Goal: Task Accomplishment & Management: Complete application form

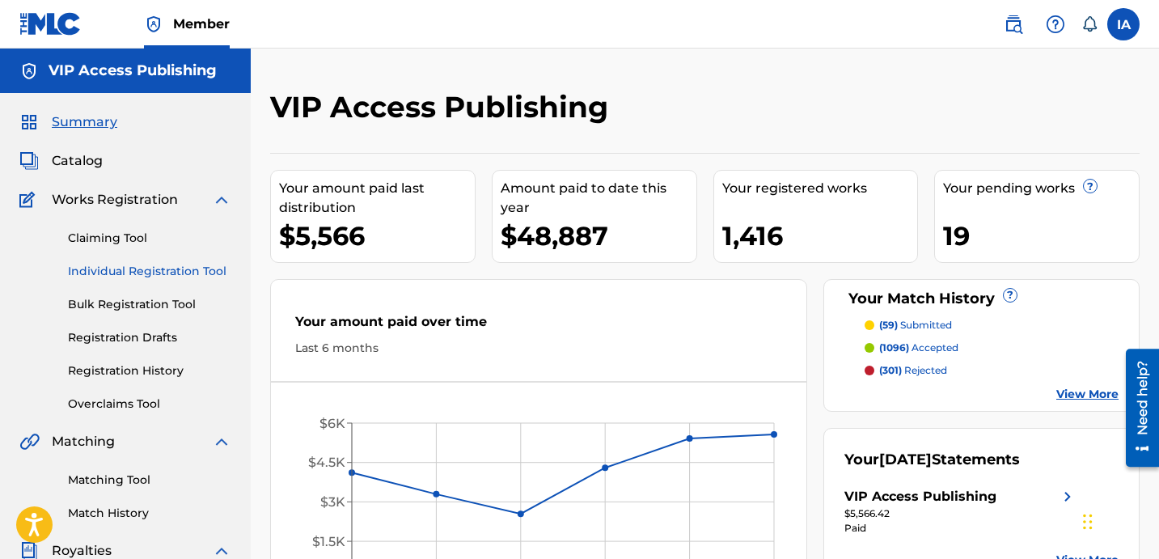
click at [189, 273] on link "Individual Registration Tool" at bounding box center [149, 271] width 163 height 17
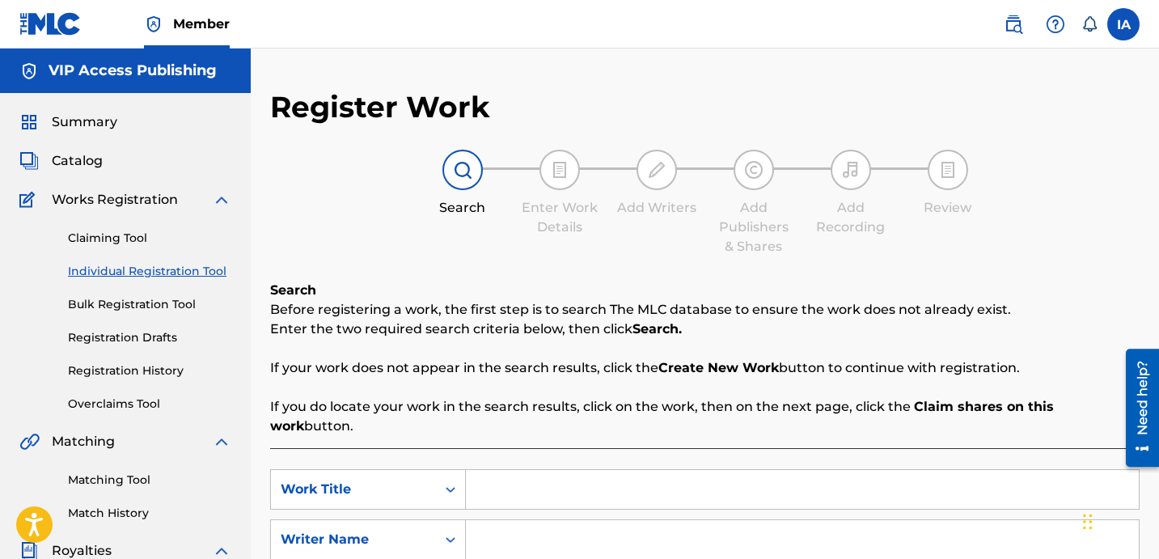
click at [483, 261] on div "Register Work Search Enter Work Details Add Writers Add Publishers & Shares Add…" at bounding box center [705, 410] width 870 height 642
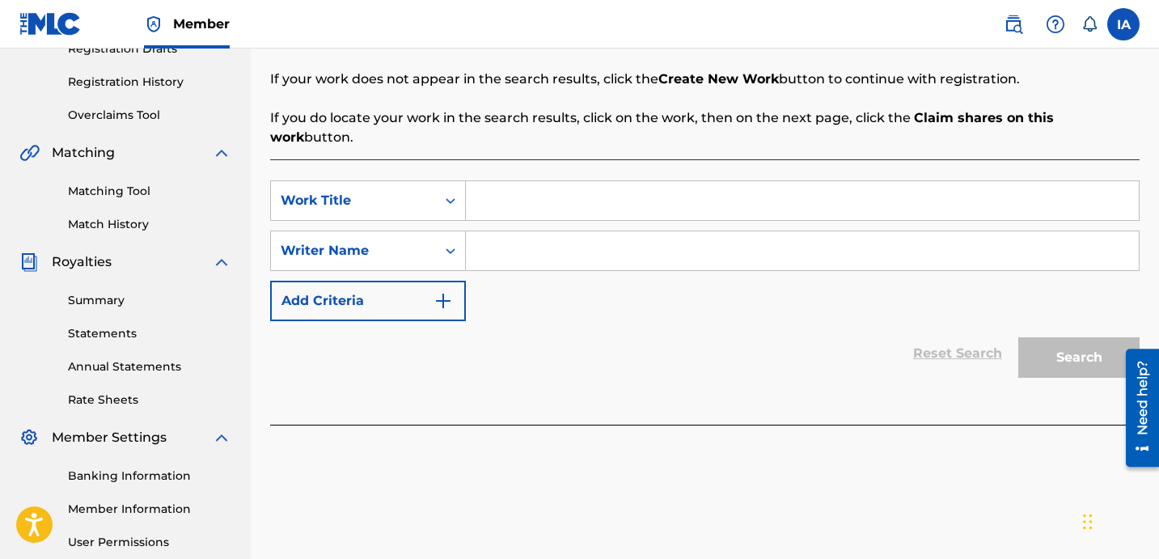
scroll to position [312, 0]
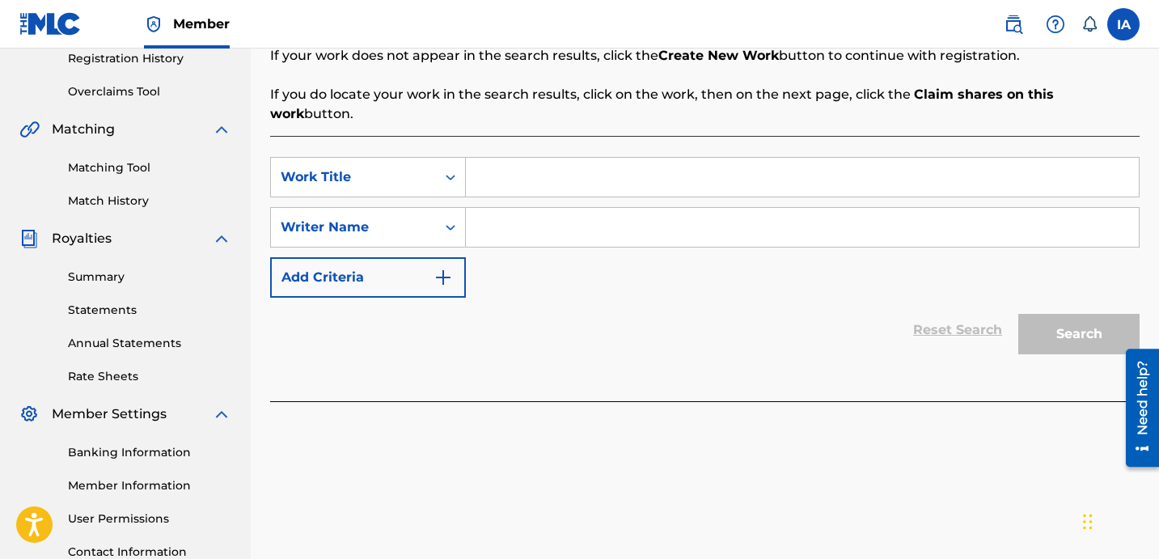
click at [696, 159] on input "Search Form" at bounding box center [802, 177] width 673 height 39
paste input "GET TRICKY"
type input "GET TRICKY"
click at [771, 213] on input "Search Form" at bounding box center [802, 227] width 673 height 39
click at [732, 218] on input "Search Form" at bounding box center [802, 227] width 673 height 39
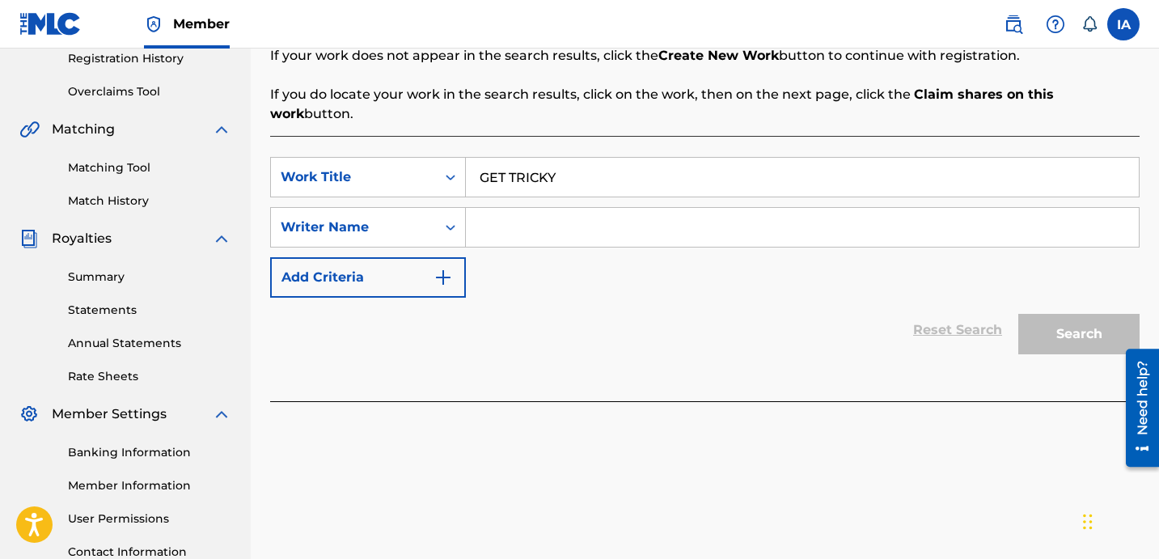
paste input "[PERSON_NAME] [PERSON_NAME]"
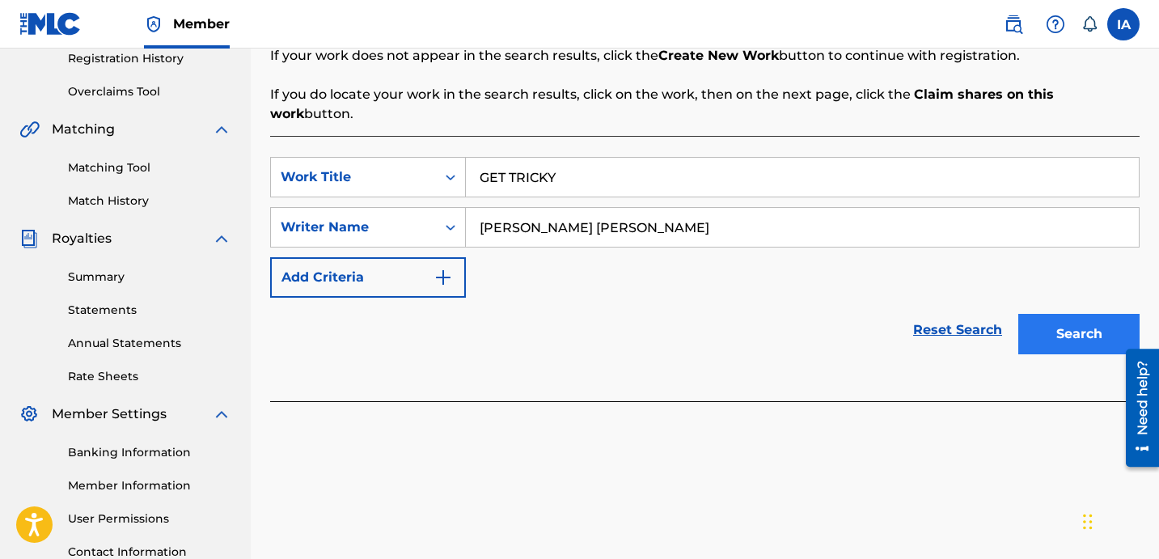
type input "[PERSON_NAME] [PERSON_NAME]"
click at [1049, 314] on button "Search" at bounding box center [1079, 334] width 121 height 40
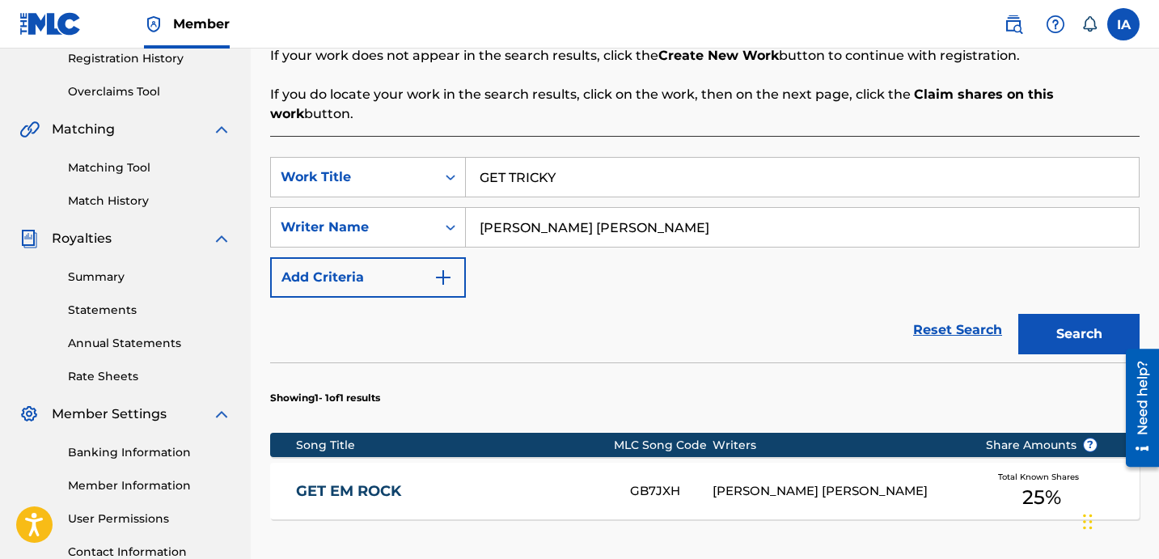
click at [826, 362] on section "Showing 1 - 1 of 1 results" at bounding box center [705, 393] width 870 height 62
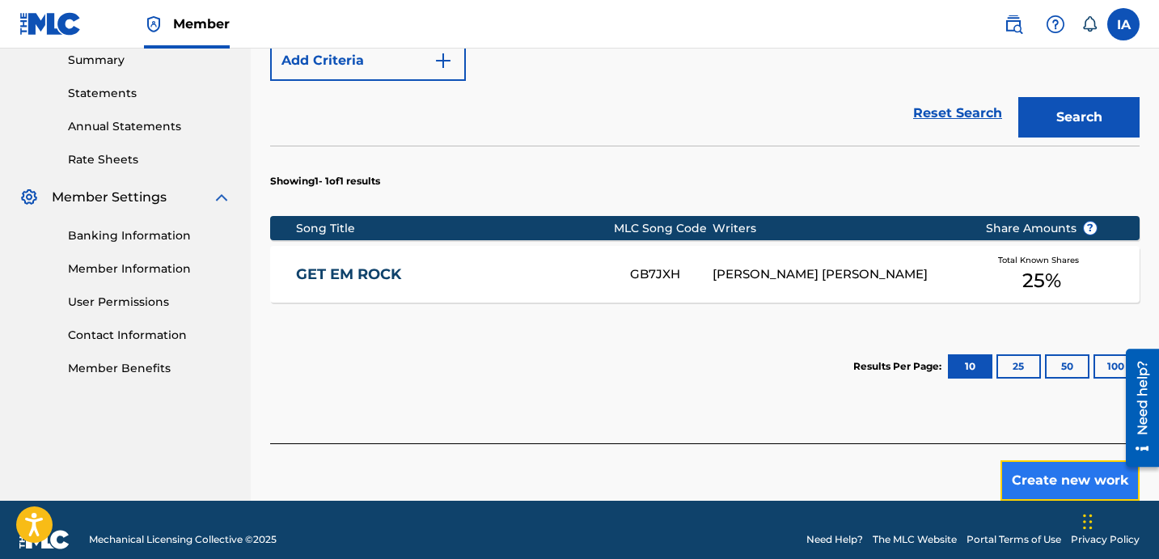
click at [1043, 460] on button "Create new work" at bounding box center [1070, 480] width 139 height 40
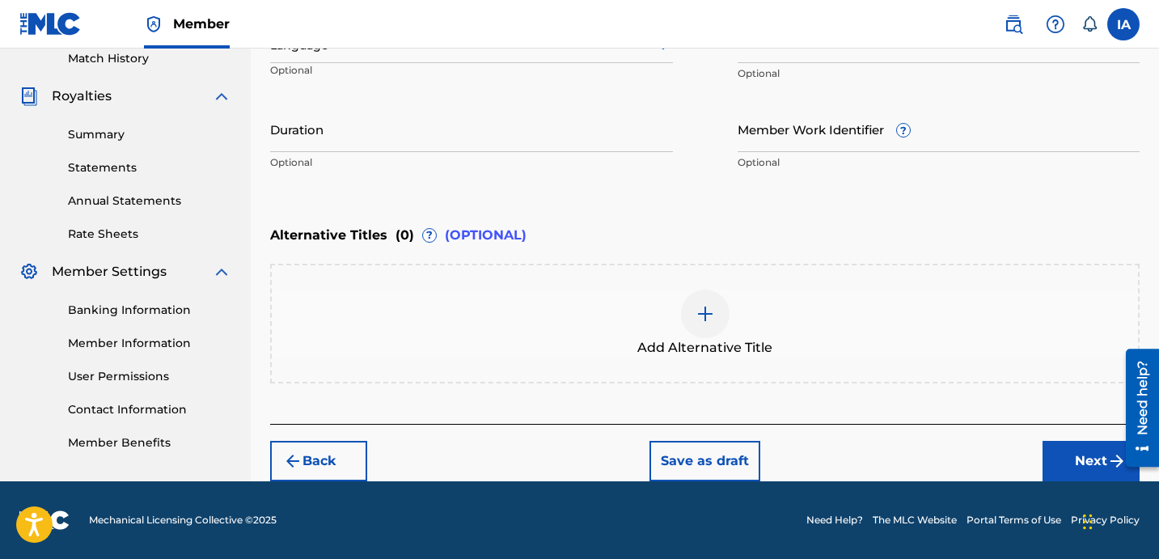
scroll to position [454, 0]
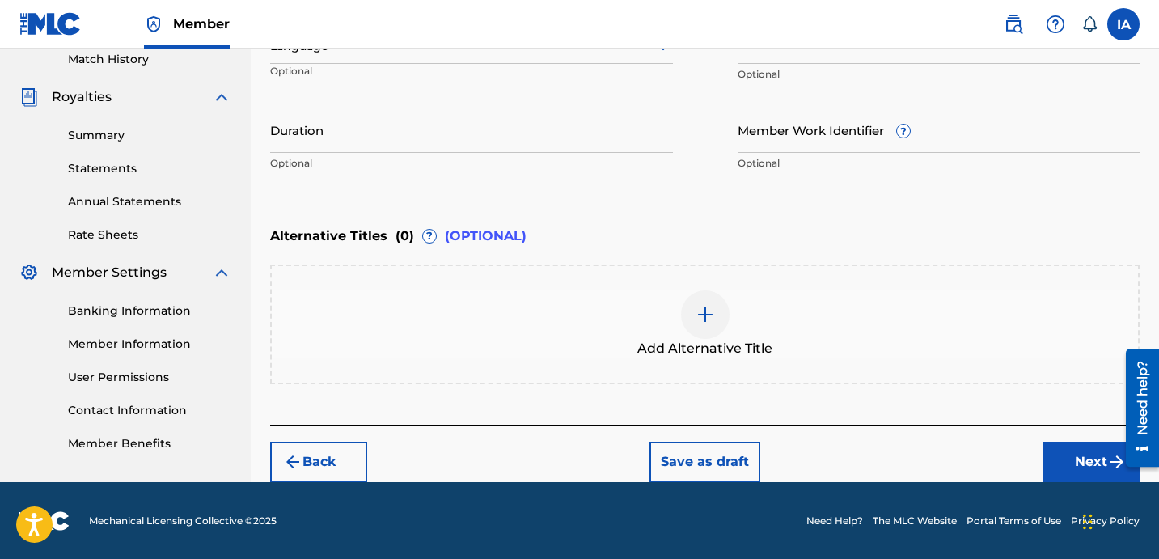
click at [584, 174] on div "Duration Optional" at bounding box center [471, 143] width 403 height 73
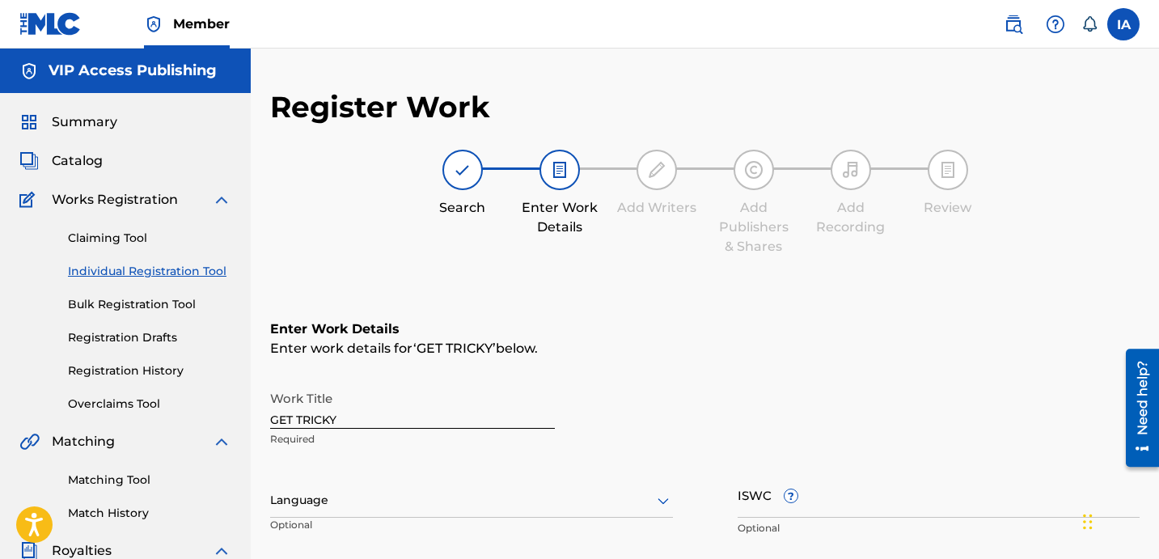
scroll to position [57, 0]
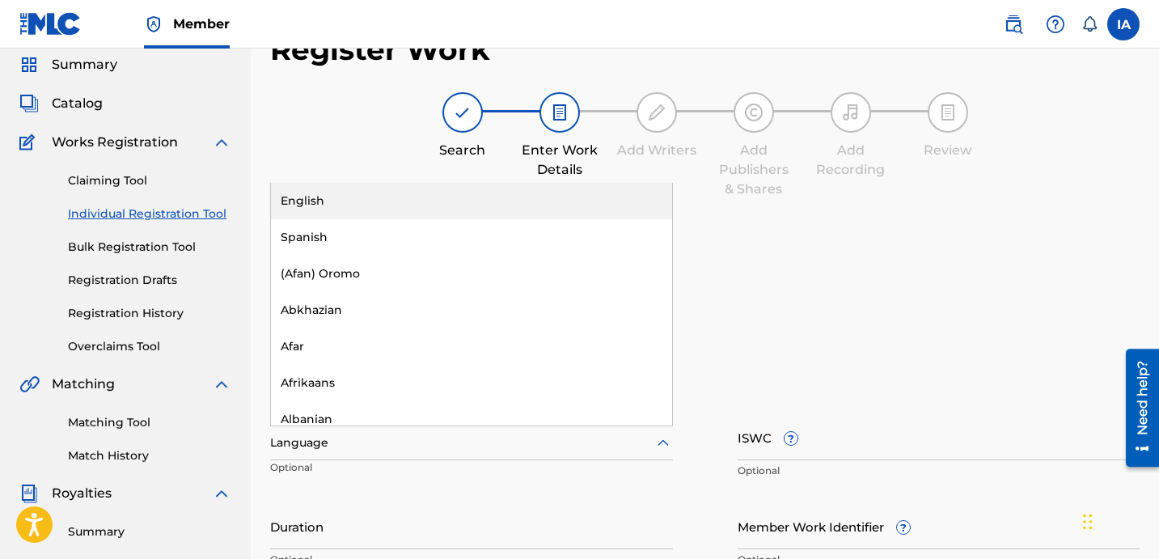
click at [553, 441] on div at bounding box center [471, 443] width 403 height 20
click at [556, 199] on div "English" at bounding box center [471, 201] width 401 height 36
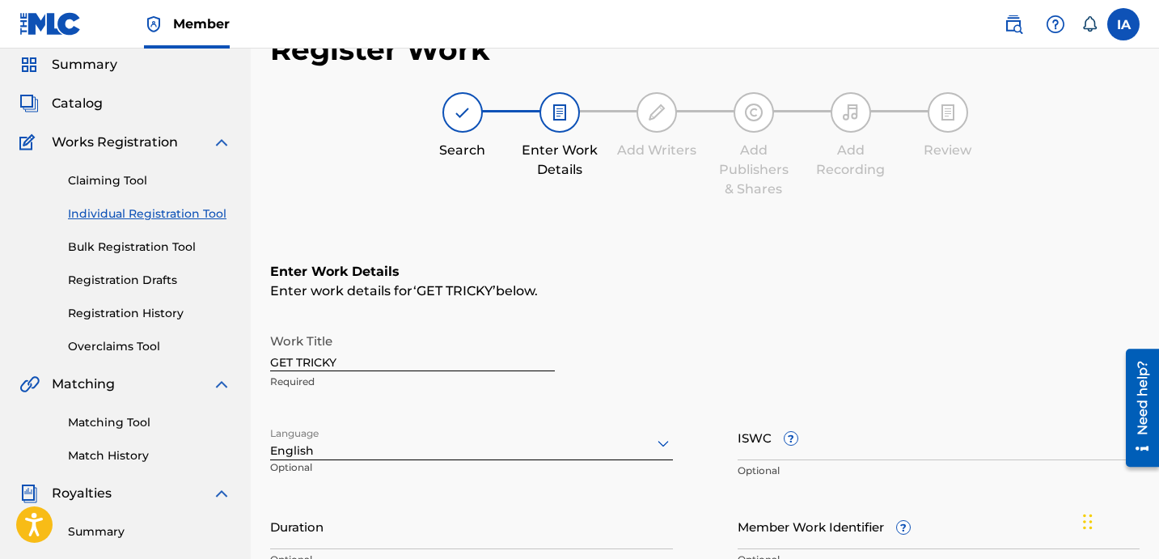
click at [688, 259] on div "Enter Work Details Enter work details for ‘ GET TRICKY ’ below. Work Title GET …" at bounding box center [705, 419] width 870 height 392
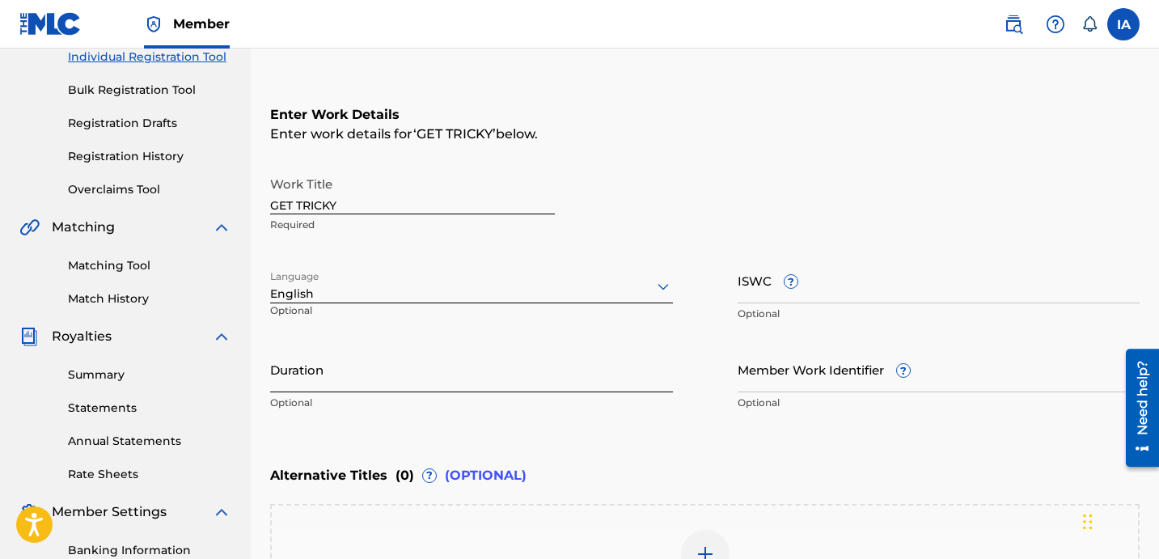
scroll to position [232, 0]
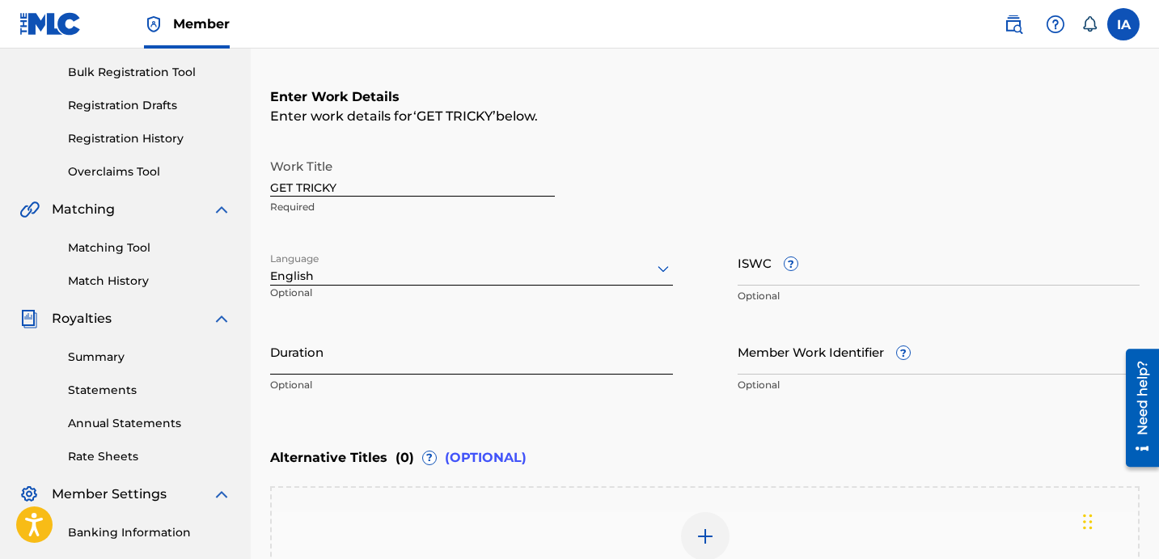
click at [481, 341] on input "Duration" at bounding box center [471, 351] width 403 height 46
click at [406, 362] on input "Duration" at bounding box center [471, 351] width 403 height 46
paste input "GET TRICKY FEAT [PERSON_NAME] AND [PERSON_NAME]"
type input "GET TRICKY FEAT [PERSON_NAME] AND [PERSON_NAME]"
click at [473, 356] on input "Duration" at bounding box center [471, 351] width 403 height 46
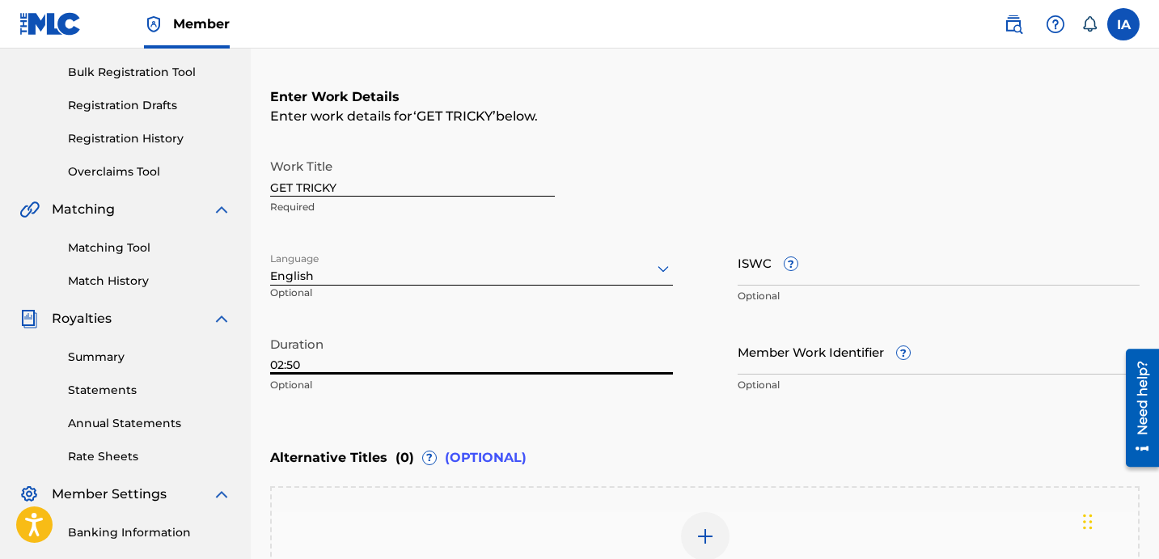
type input "02:50"
click at [591, 163] on div "Work Title GET TRICKY Required" at bounding box center [705, 186] width 870 height 73
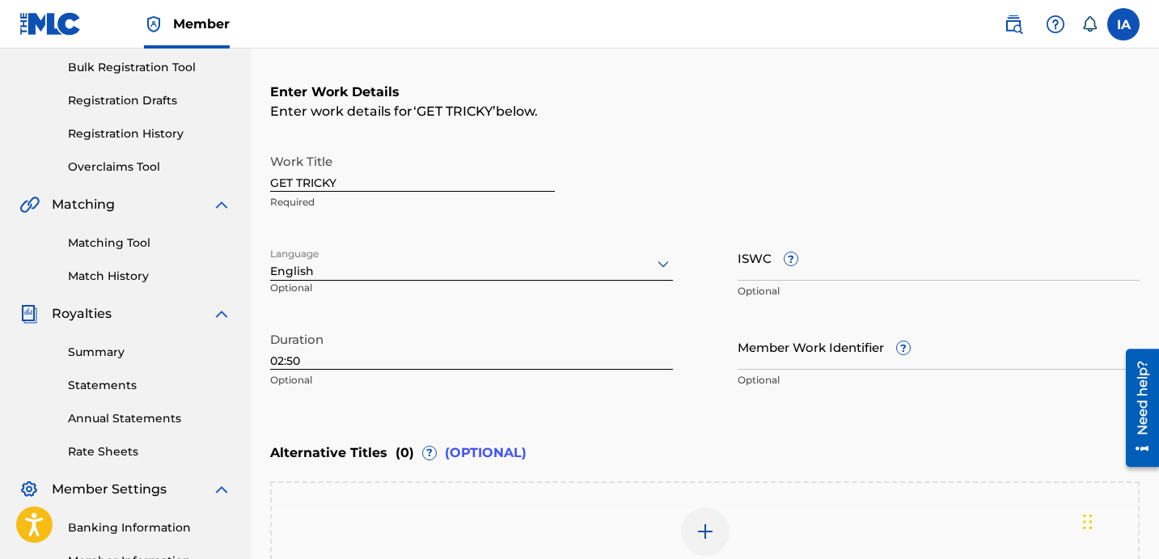
scroll to position [454, 0]
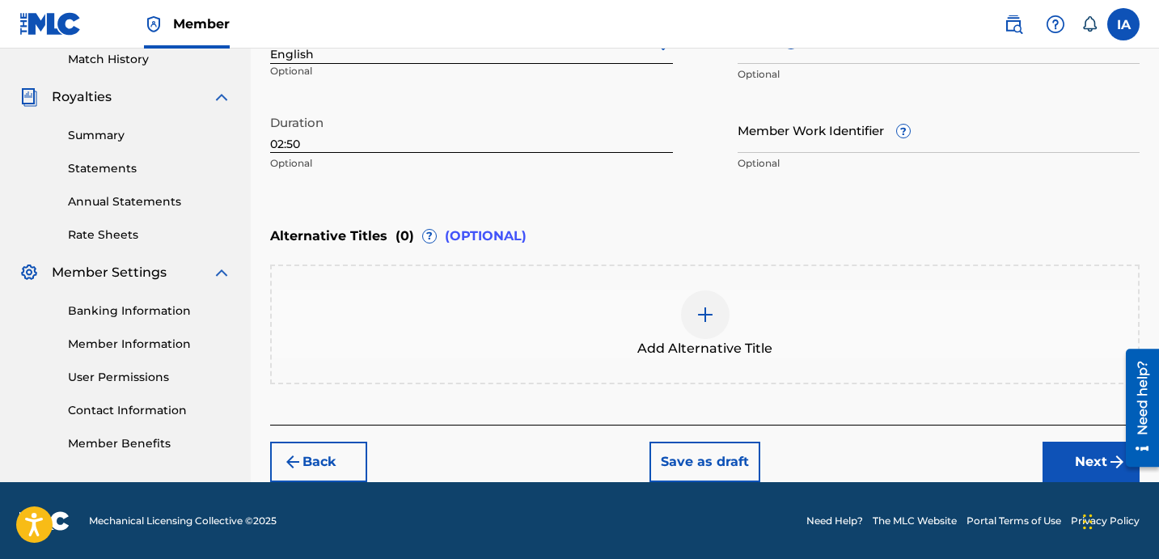
click at [642, 335] on div "Add Alternative Title" at bounding box center [705, 324] width 866 height 68
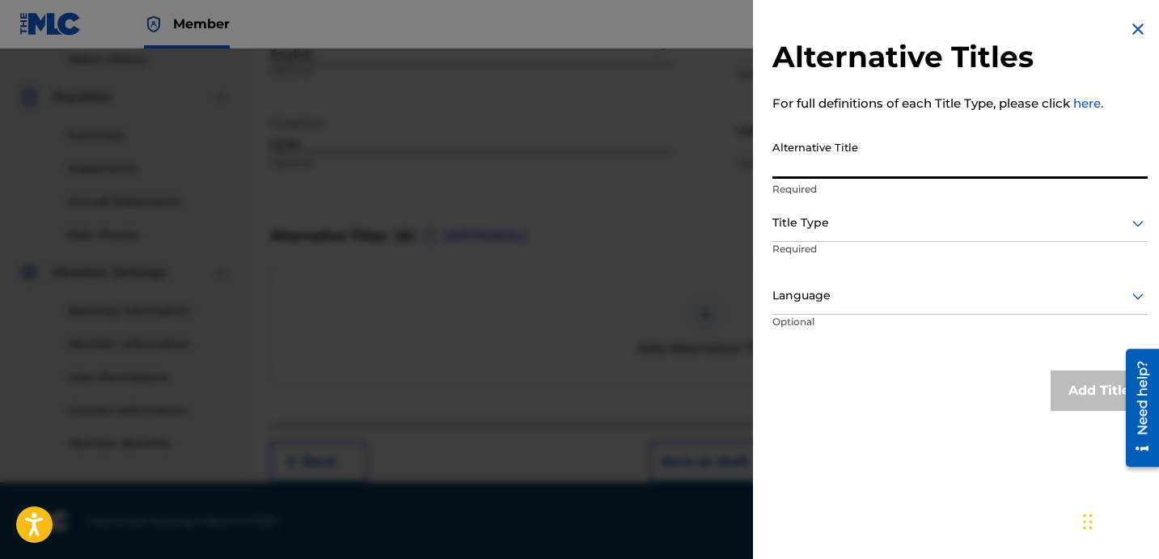
click at [951, 172] on input "Alternative Title" at bounding box center [960, 156] width 375 height 46
paste input "GET TRICKY FEAT [PERSON_NAME] AND [PERSON_NAME]"
type input "GET TRICKY FEAT [PERSON_NAME] AND [PERSON_NAME]"
click at [860, 225] on div at bounding box center [960, 223] width 375 height 20
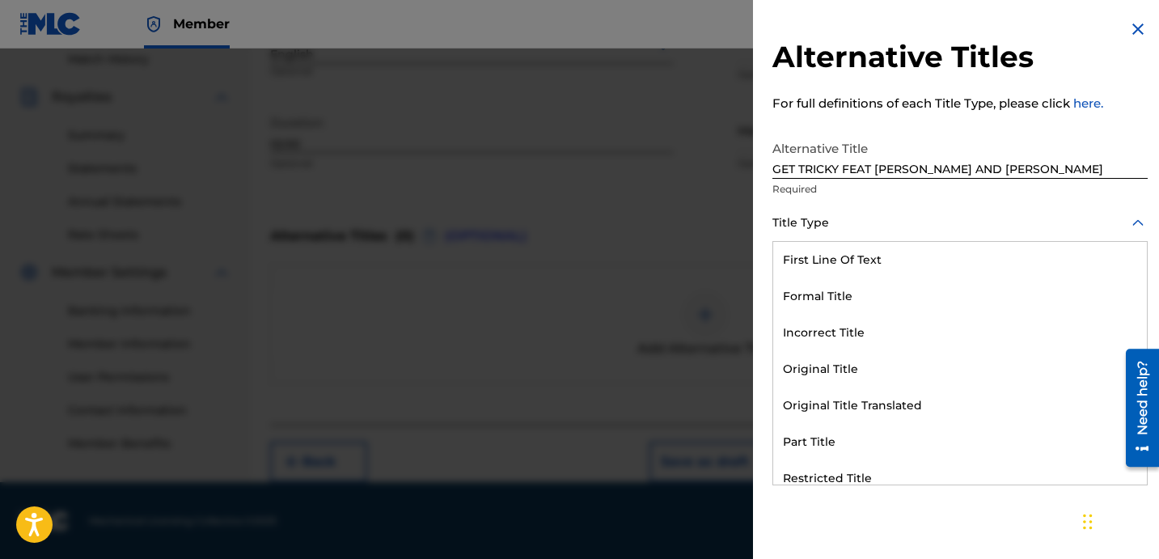
scroll to position [158, 0]
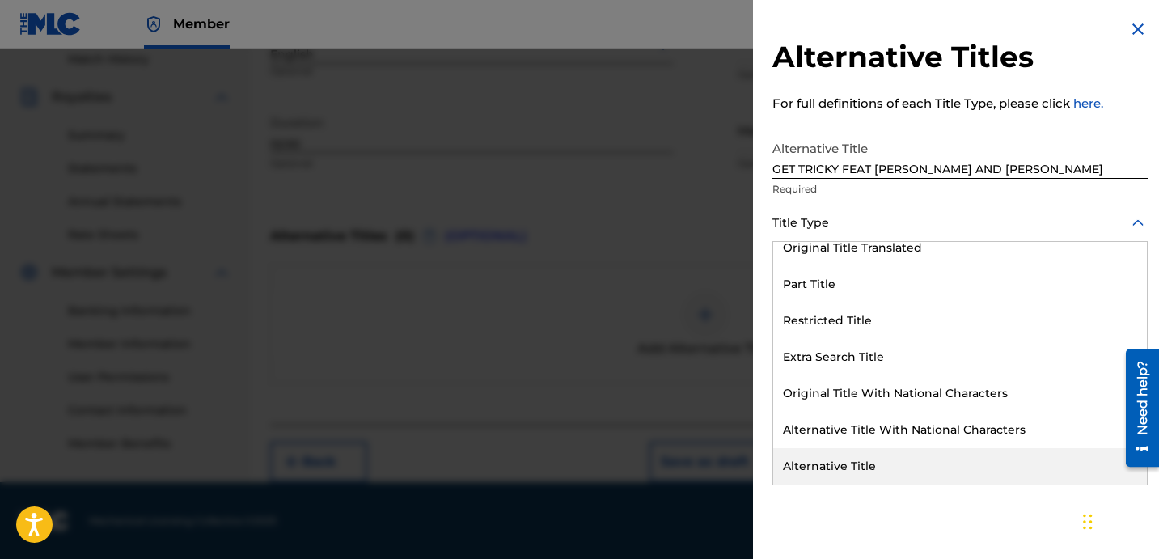
click at [880, 453] on div "Alternative Title" at bounding box center [960, 466] width 374 height 36
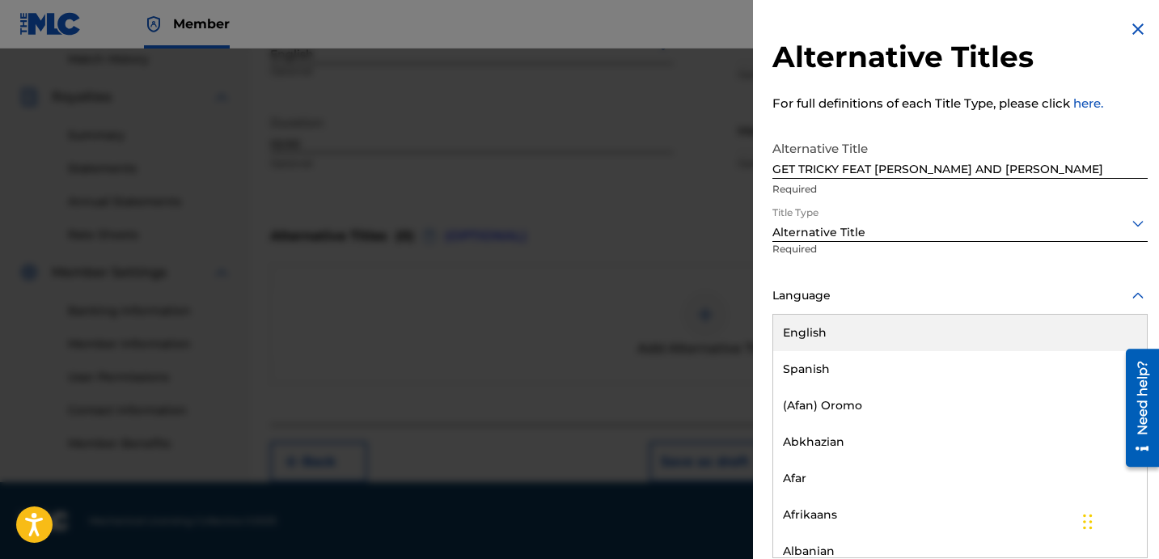
click at [875, 290] on div at bounding box center [960, 296] width 375 height 20
click at [894, 338] on div "English" at bounding box center [960, 333] width 374 height 36
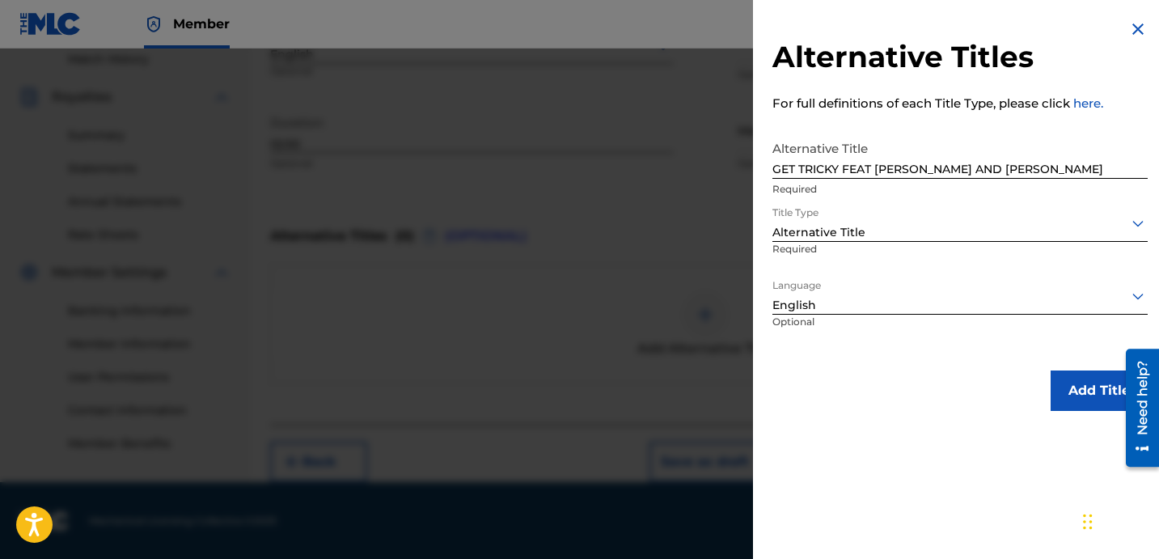
click at [865, 371] on div "Add Title" at bounding box center [960, 391] width 375 height 40
click at [1058, 382] on button "Add Title" at bounding box center [1099, 391] width 97 height 40
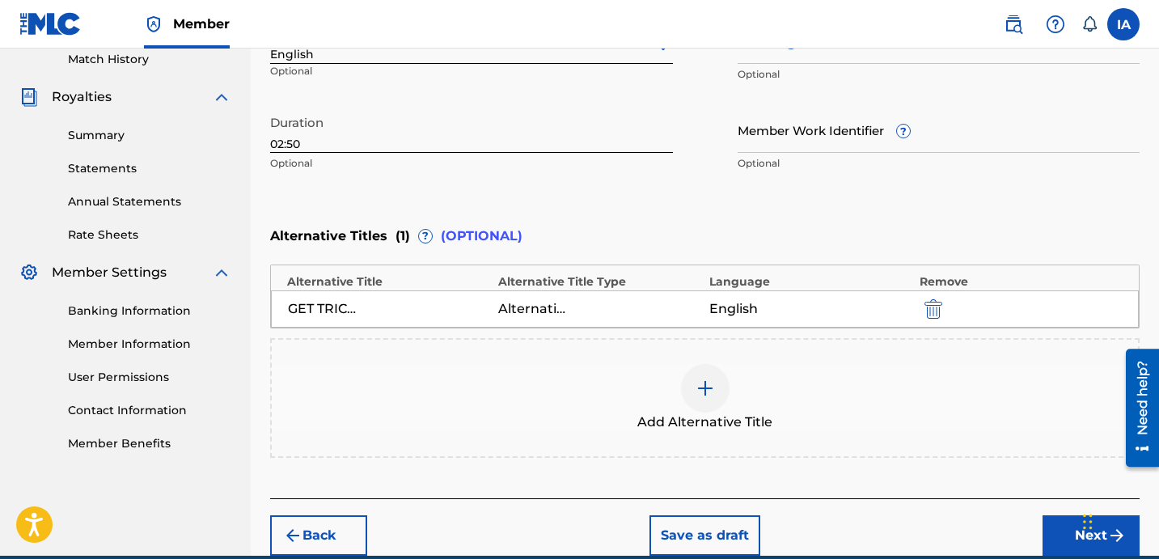
click at [801, 204] on div "Enter Work Details Enter work details for ‘ GET TRICKY ’ below. Work Title GET …" at bounding box center [705, 23] width 870 height 392
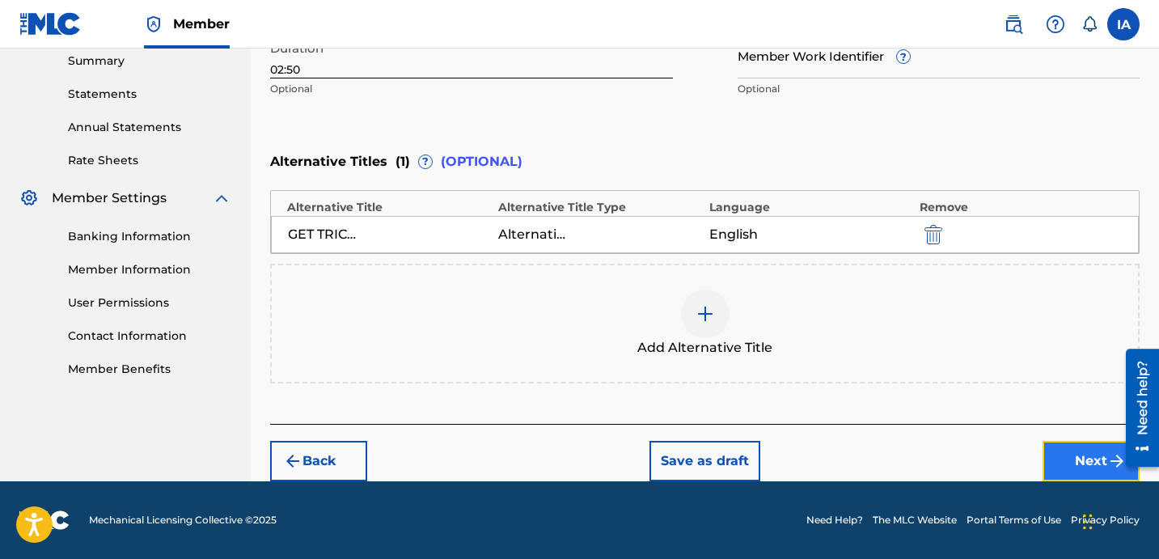
click at [1058, 468] on button "Next" at bounding box center [1091, 461] width 97 height 40
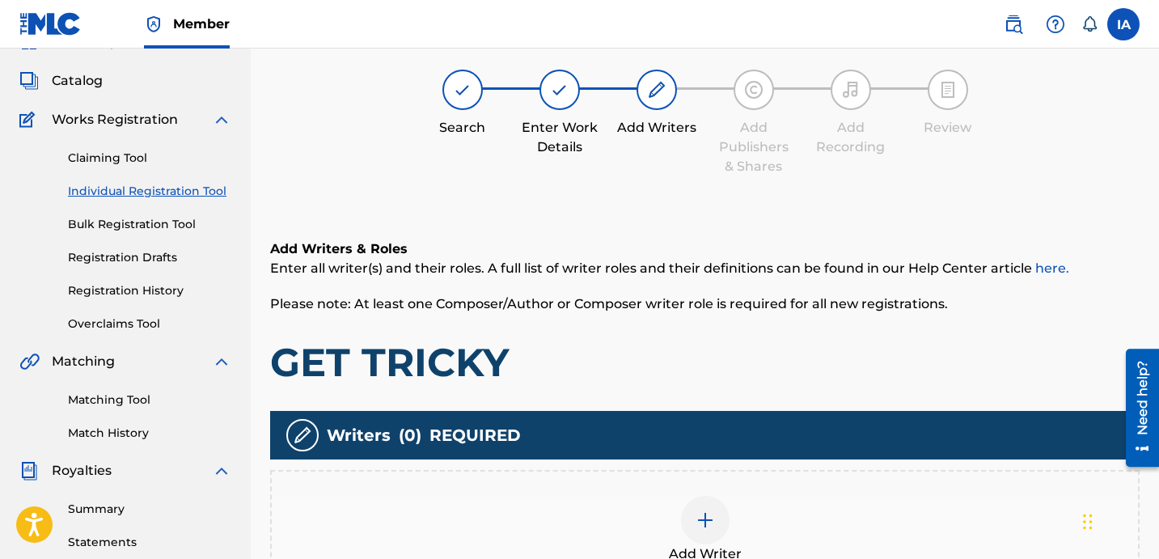
scroll to position [73, 0]
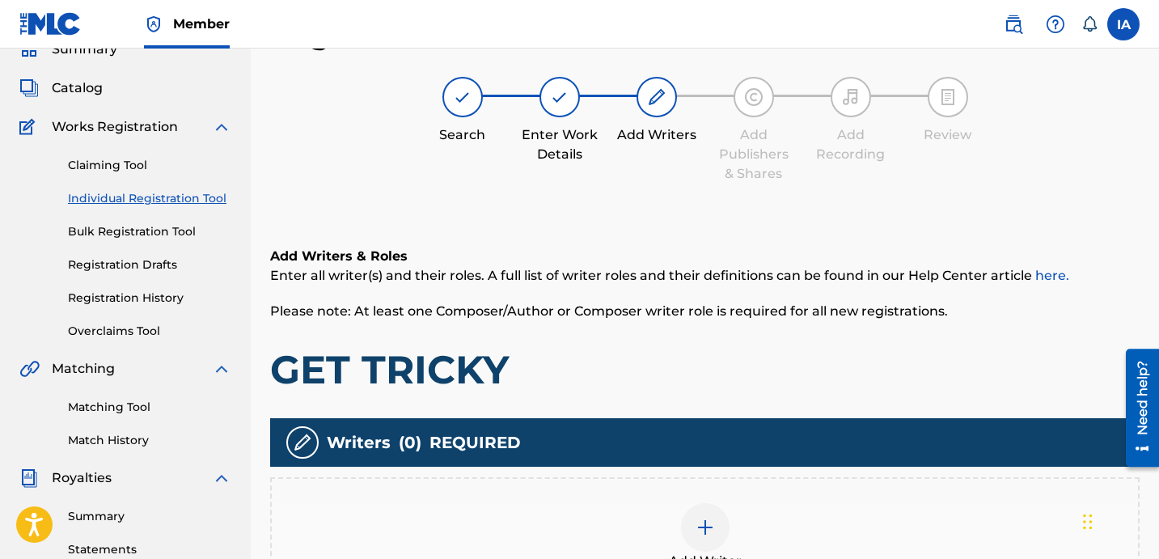
click at [626, 359] on h1 "GET TRICKY" at bounding box center [705, 369] width 870 height 49
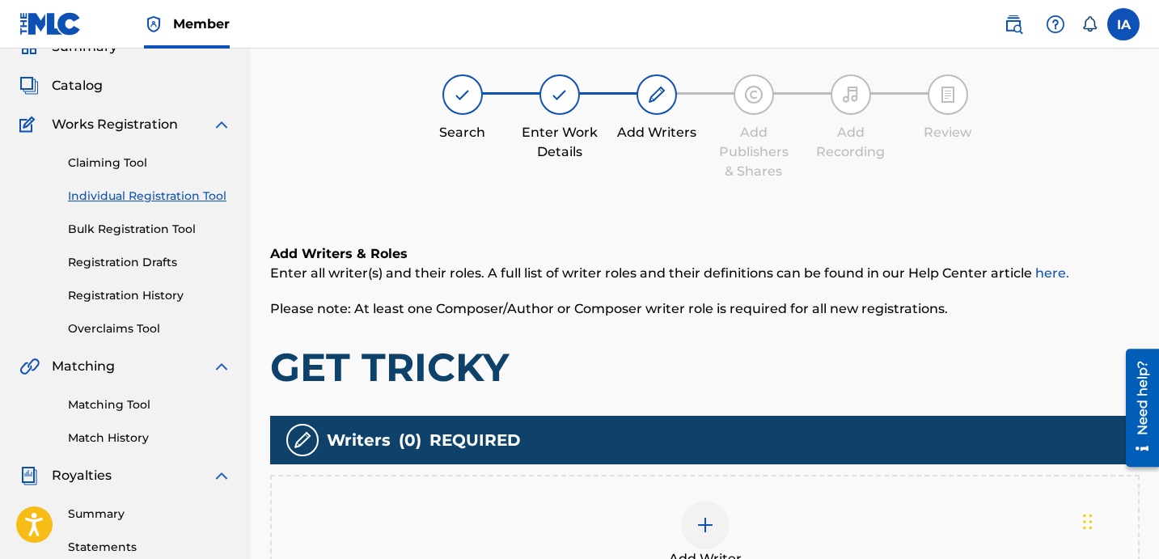
scroll to position [76, 0]
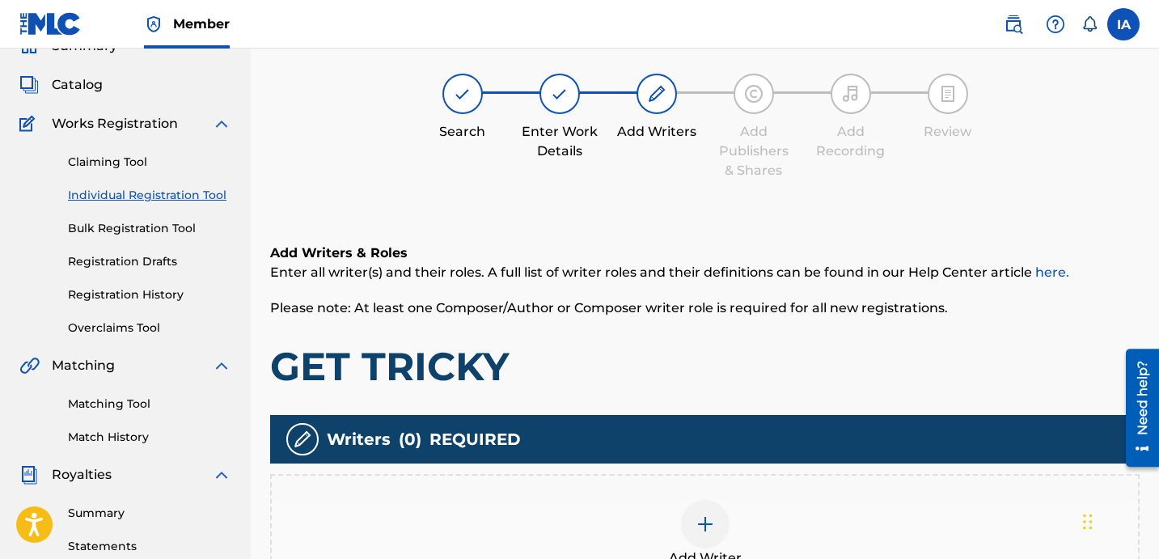
click at [739, 527] on div "Add Writer" at bounding box center [705, 534] width 866 height 68
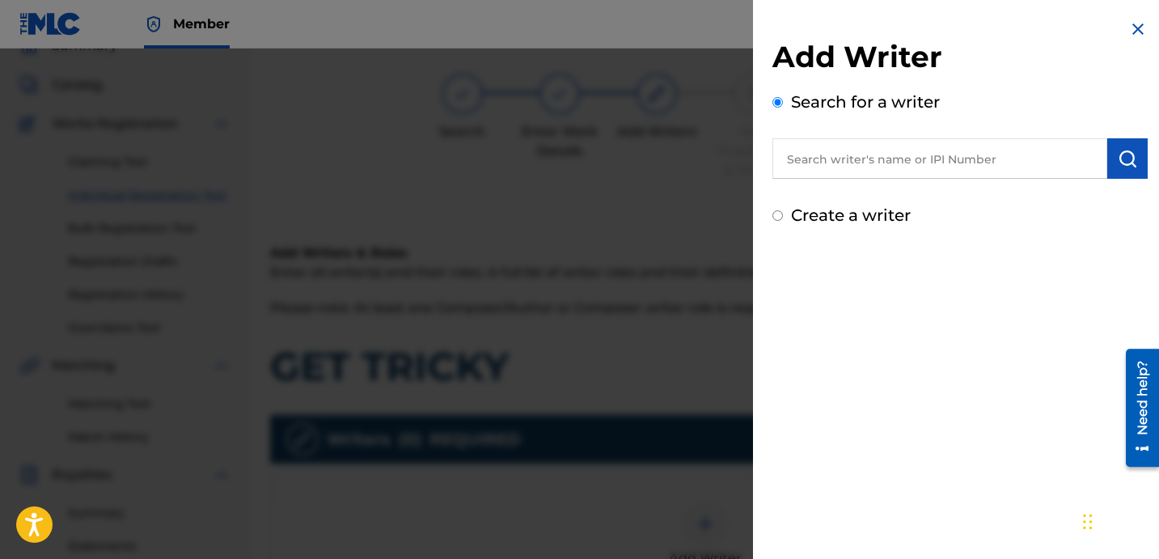
click at [952, 163] on input "text" at bounding box center [940, 158] width 335 height 40
click at [937, 151] on input "text" at bounding box center [940, 158] width 335 height 40
paste input "[PERSON_NAME] [PERSON_NAME]"
type input "[PERSON_NAME] [PERSON_NAME]"
click at [1108, 160] on button "submit" at bounding box center [1128, 158] width 40 height 40
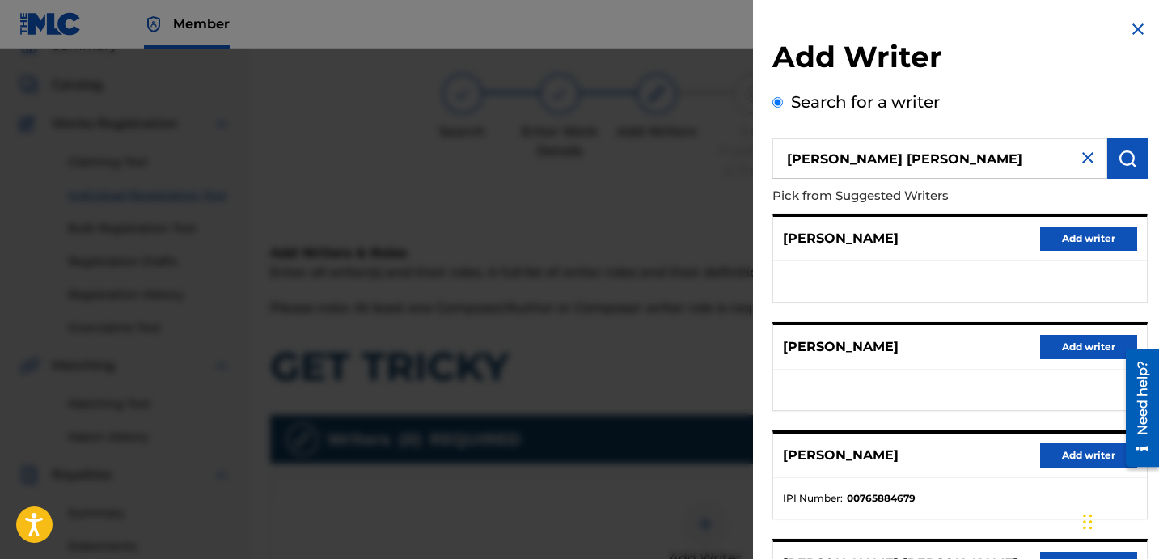
click at [961, 246] on div "[PERSON_NAME] Add writer" at bounding box center [960, 239] width 374 height 44
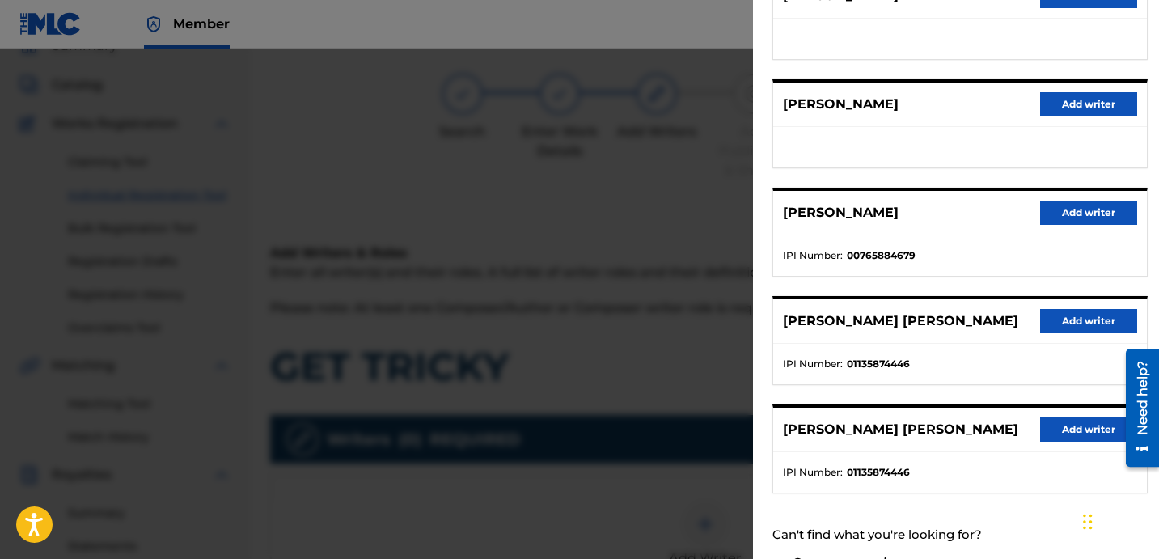
scroll to position [279, 0]
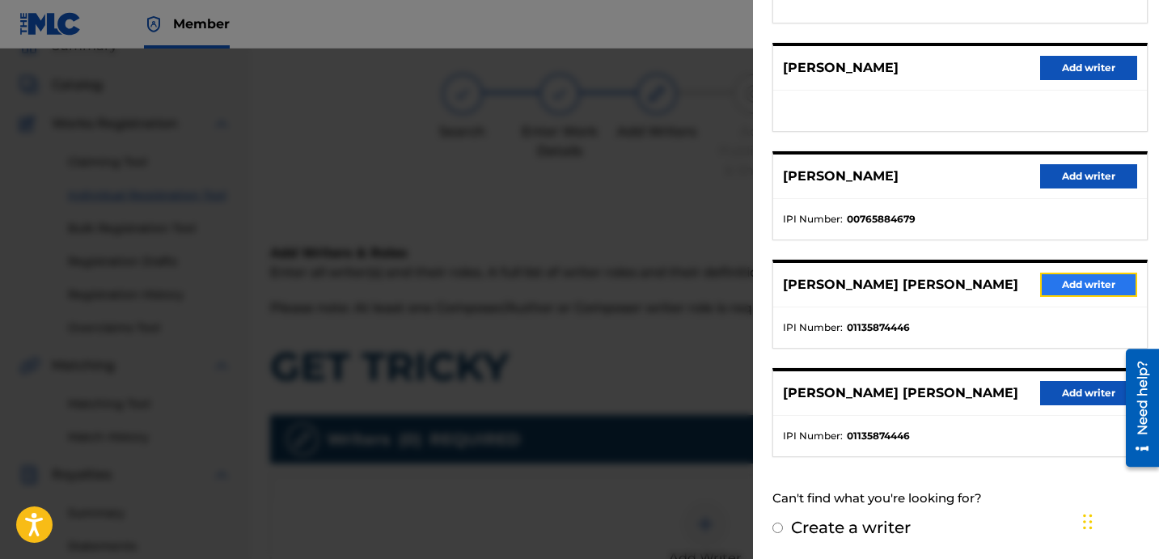
click at [1064, 280] on button "Add writer" at bounding box center [1088, 285] width 97 height 24
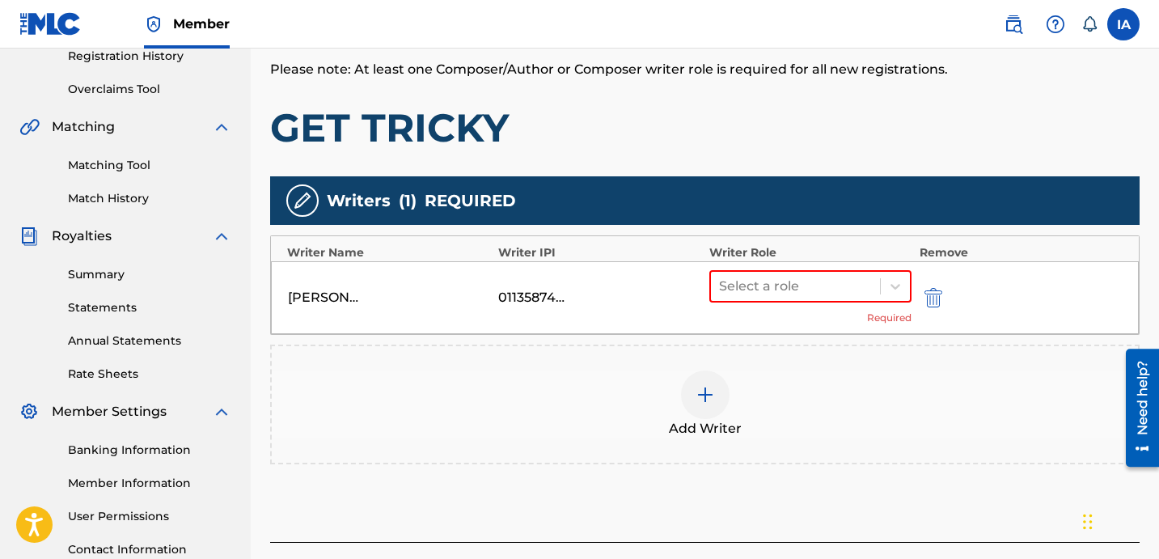
scroll to position [405, 0]
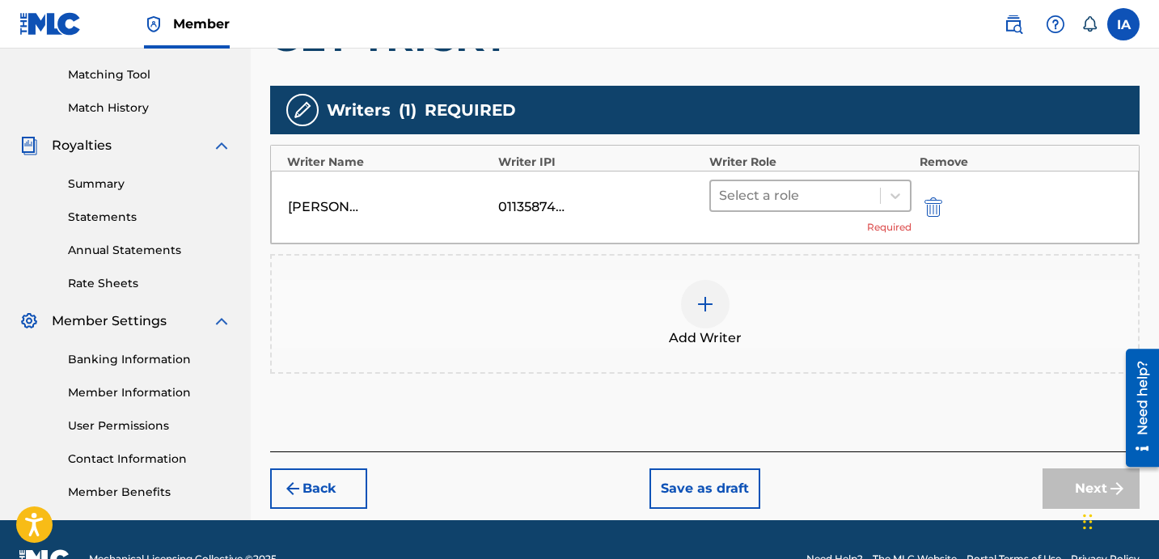
click at [853, 197] on div at bounding box center [795, 195] width 153 height 23
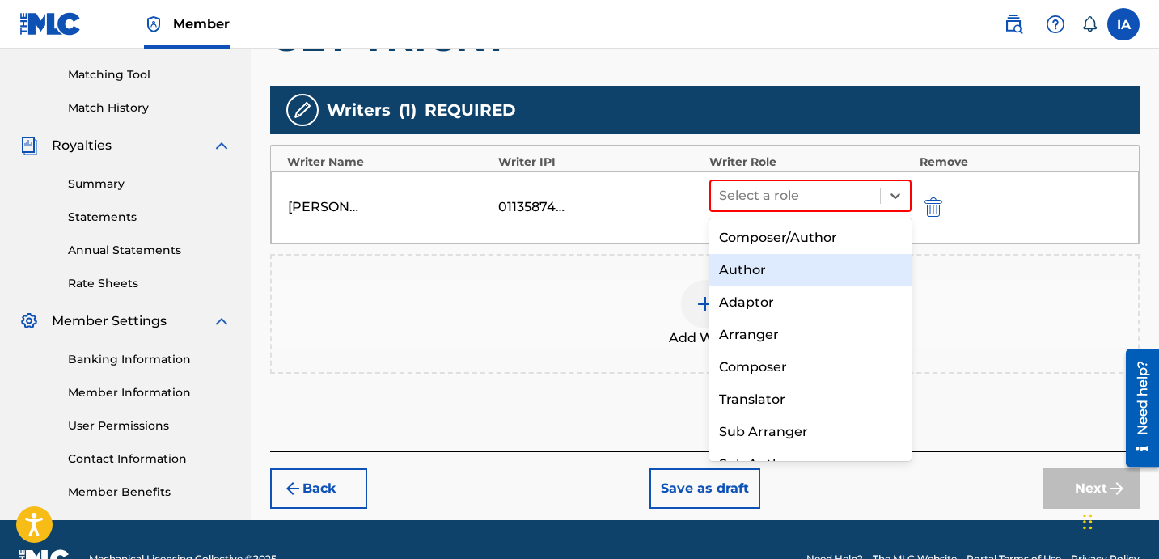
click at [811, 269] on div "Author" at bounding box center [811, 270] width 202 height 32
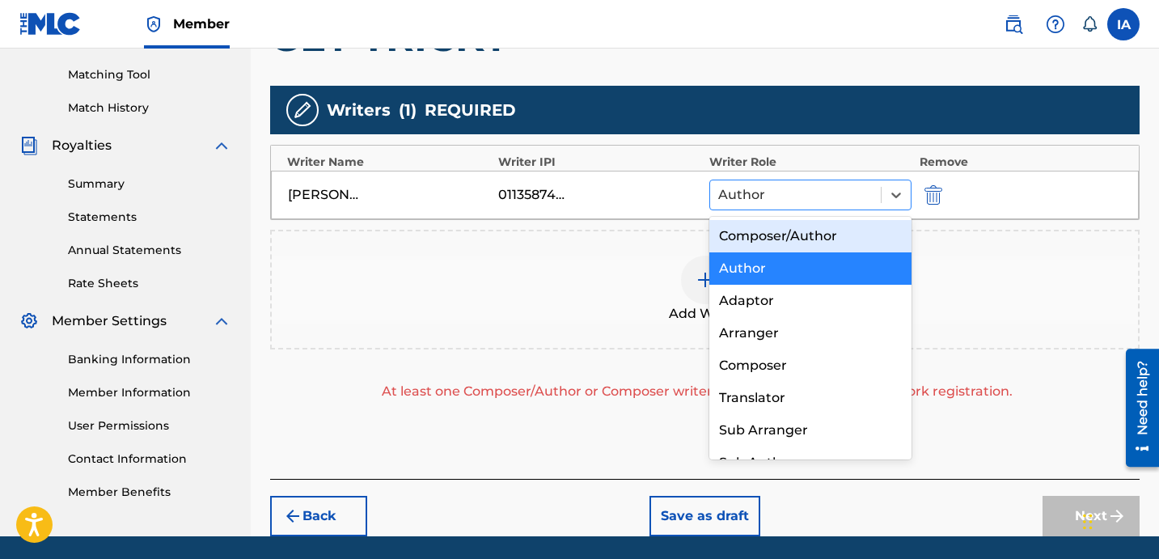
click at [811, 197] on div at bounding box center [795, 195] width 155 height 23
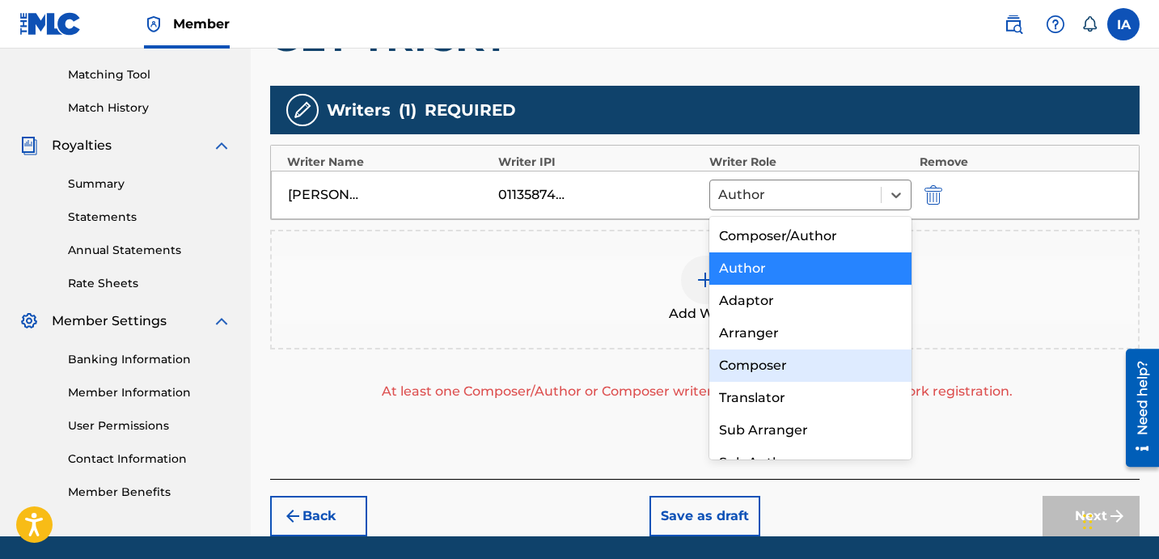
click at [805, 366] on div "Composer" at bounding box center [811, 366] width 202 height 32
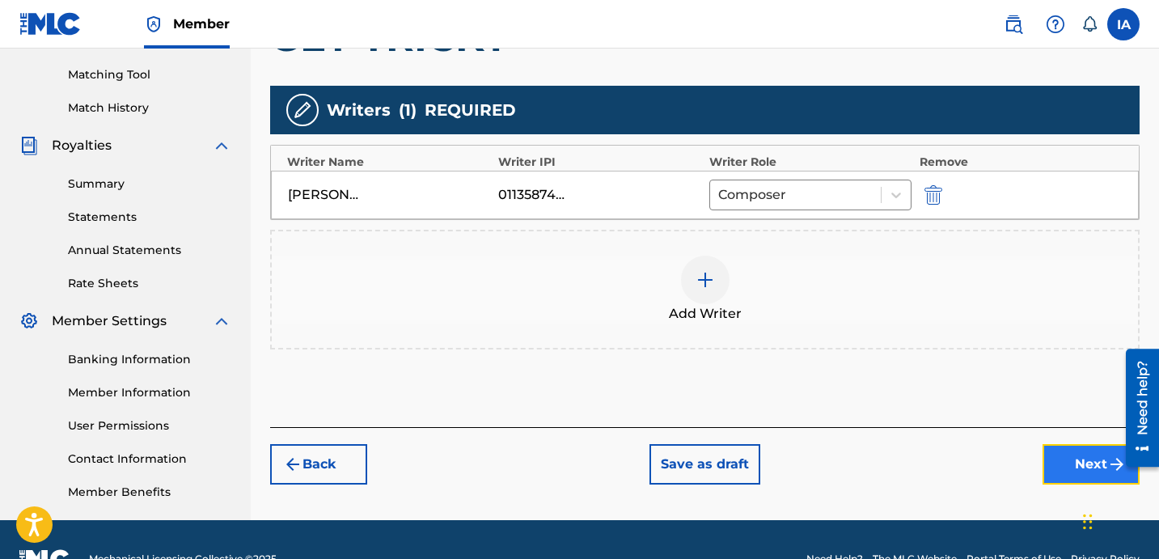
click at [1095, 477] on button "Next" at bounding box center [1091, 464] width 97 height 40
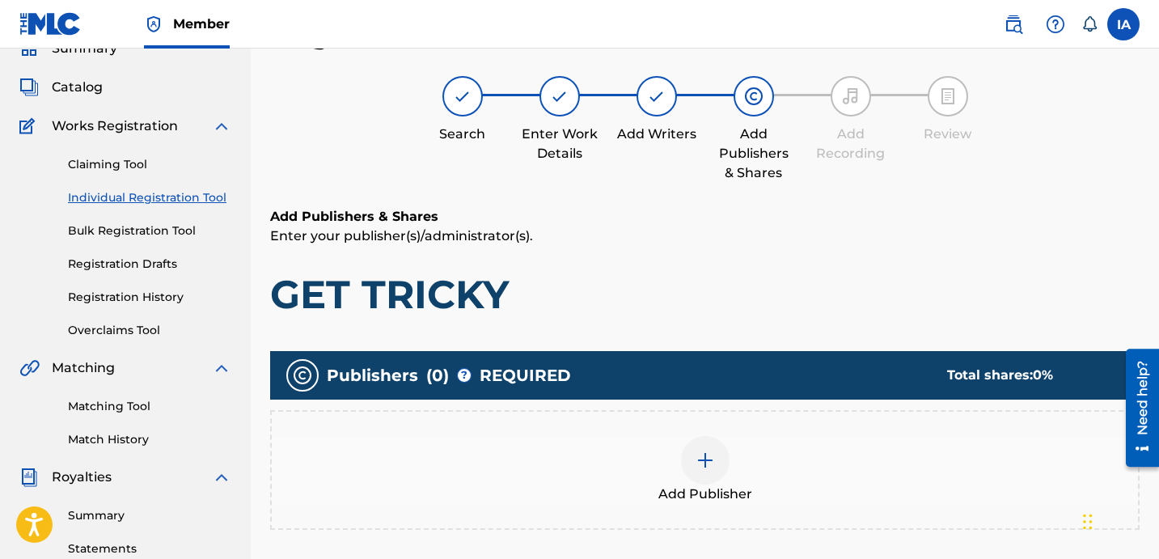
scroll to position [73, 0]
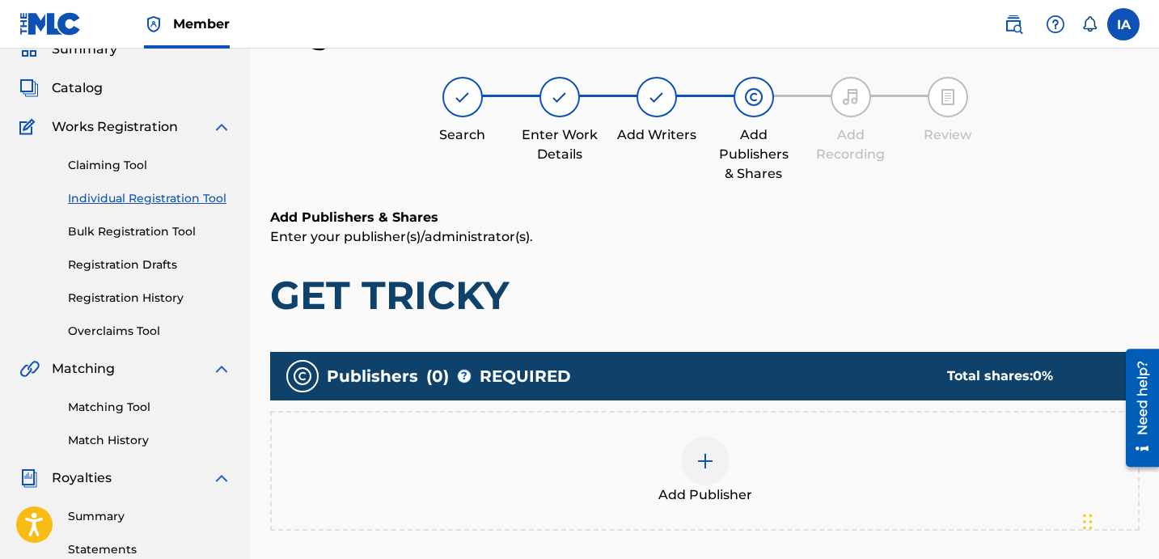
click at [803, 463] on div "Add Publisher" at bounding box center [705, 471] width 866 height 68
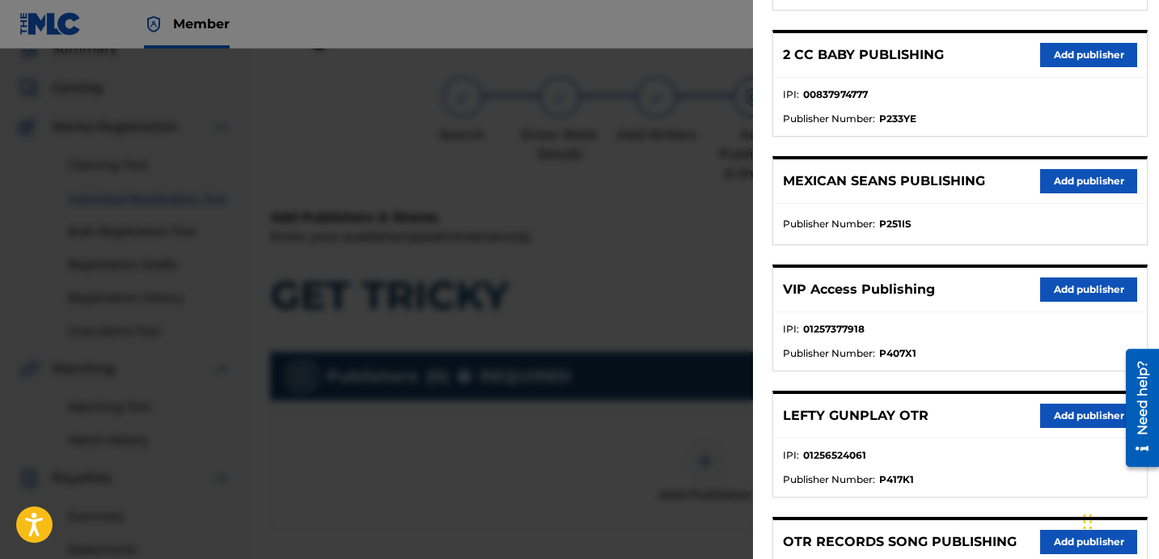
scroll to position [0, 0]
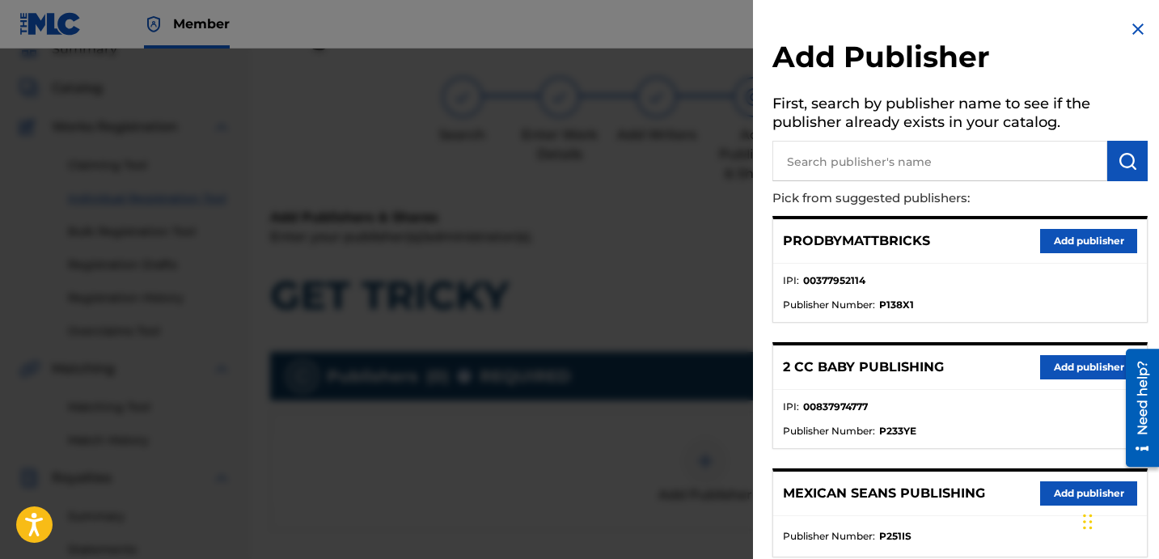
click at [878, 166] on input "text" at bounding box center [940, 161] width 335 height 40
type input "FARIEL"
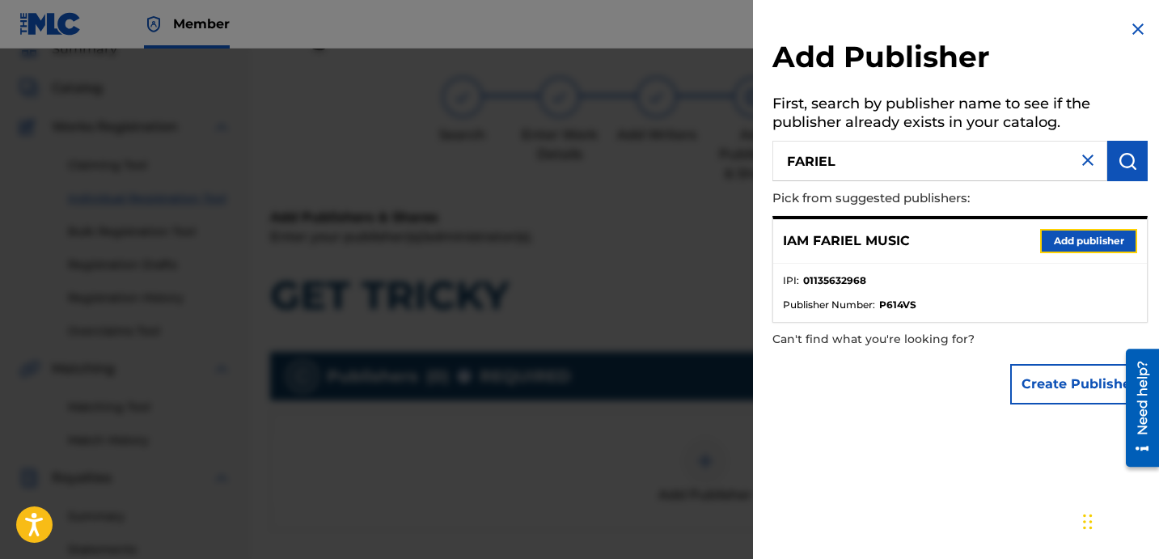
click at [1068, 239] on button "Add publisher" at bounding box center [1088, 241] width 97 height 24
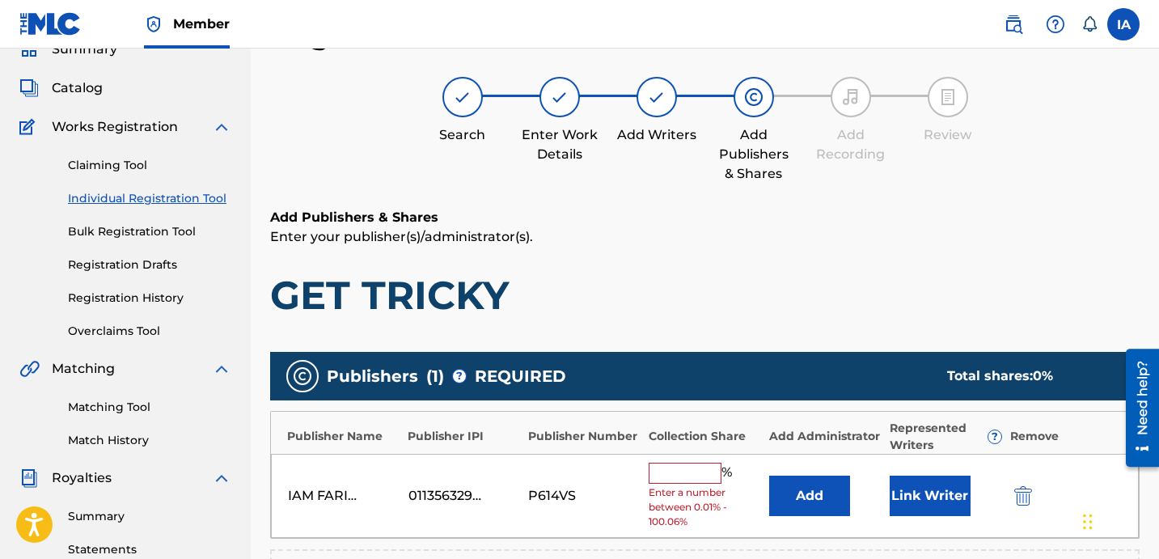
click at [675, 479] on input "text" at bounding box center [685, 473] width 73 height 21
type input "50"
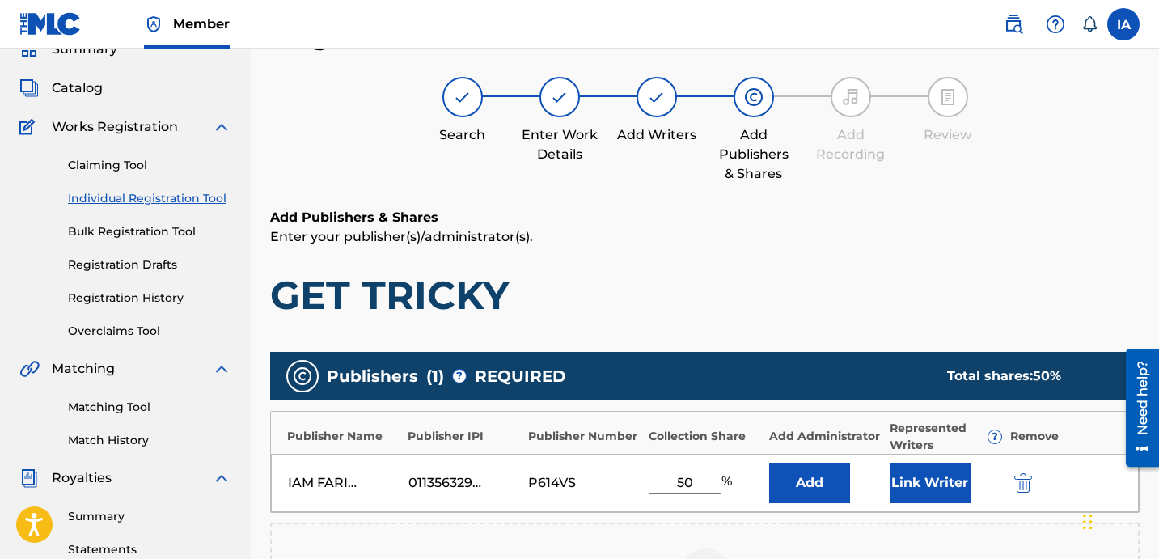
drag, startPoint x: 710, startPoint y: 484, endPoint x: 603, endPoint y: 435, distance: 118.0
click at [626, 455] on div "IAM FARIEL MUSIC 01135632968 P614VS 50 % Add Link Writer" at bounding box center [705, 483] width 868 height 58
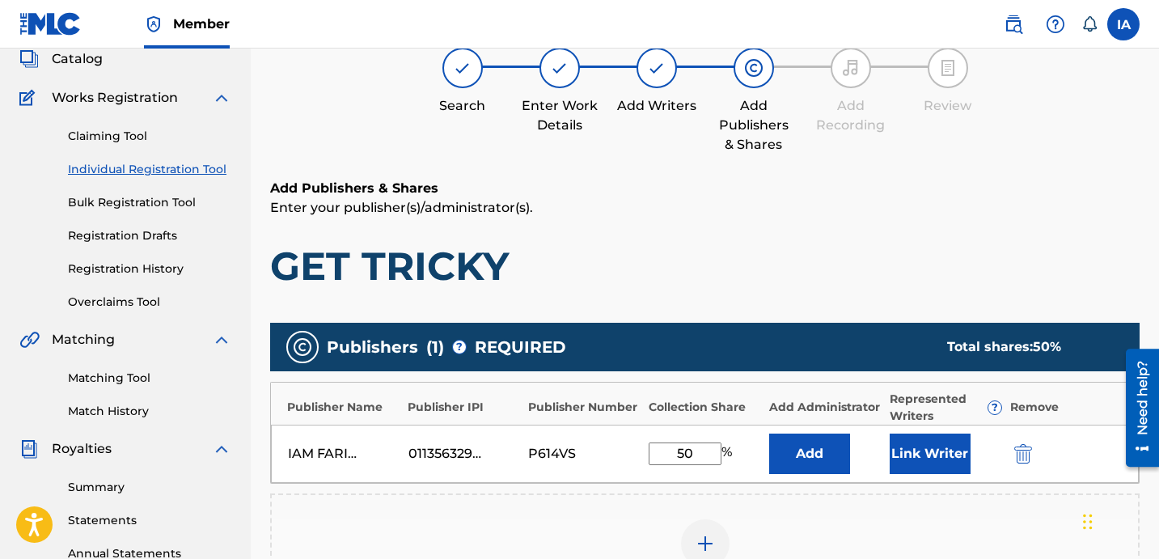
scroll to position [285, 0]
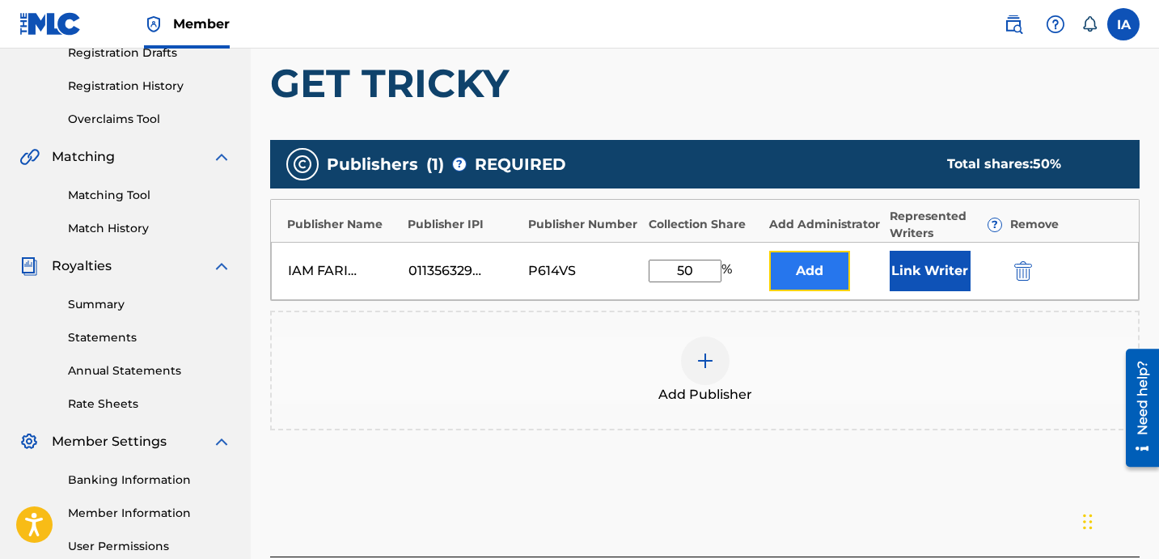
click at [814, 277] on button "Add" at bounding box center [809, 271] width 81 height 40
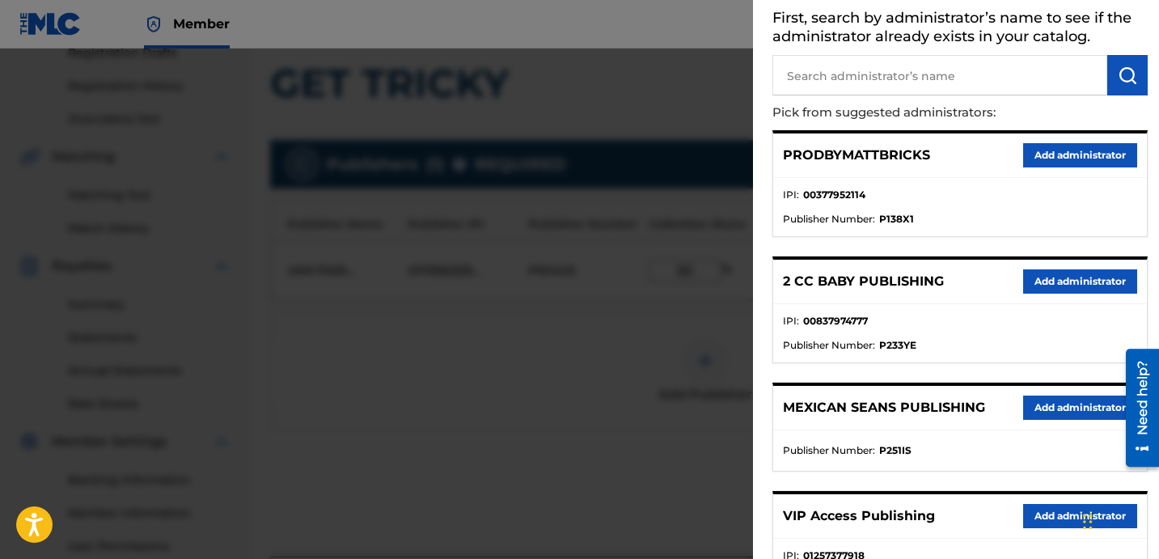
scroll to position [134, 0]
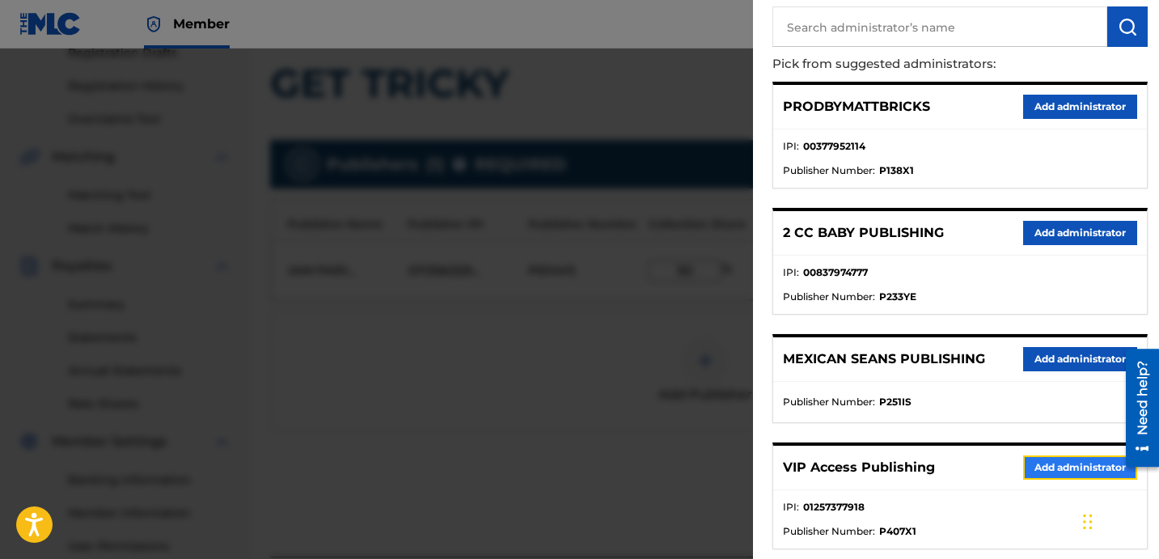
click at [1033, 466] on button "Add administrator" at bounding box center [1080, 467] width 114 height 24
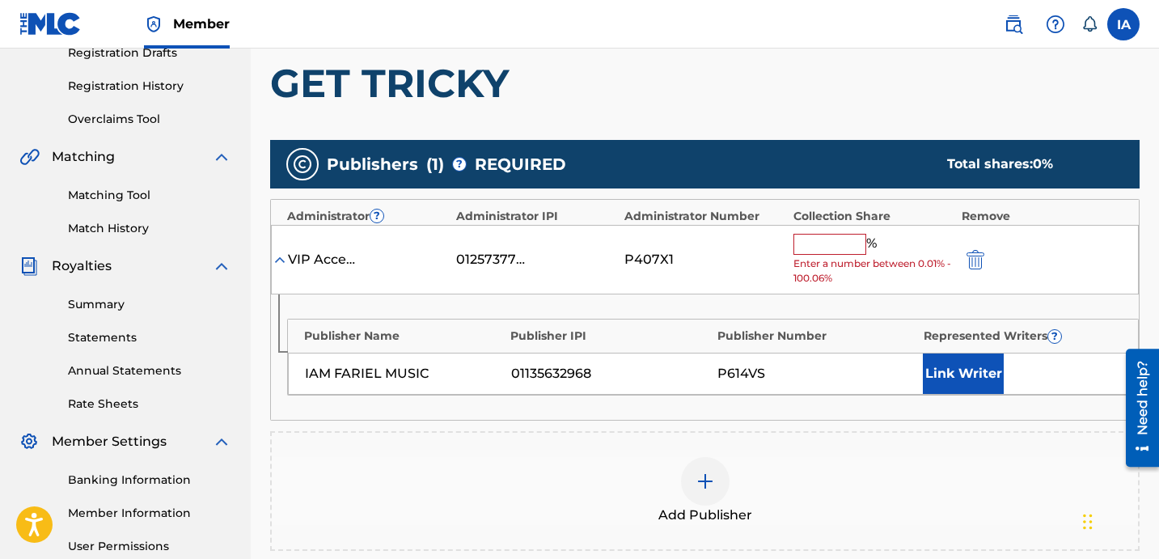
click at [840, 218] on div "Collection Share" at bounding box center [874, 216] width 161 height 17
click at [817, 239] on input "text" at bounding box center [830, 244] width 73 height 21
paste input "50"
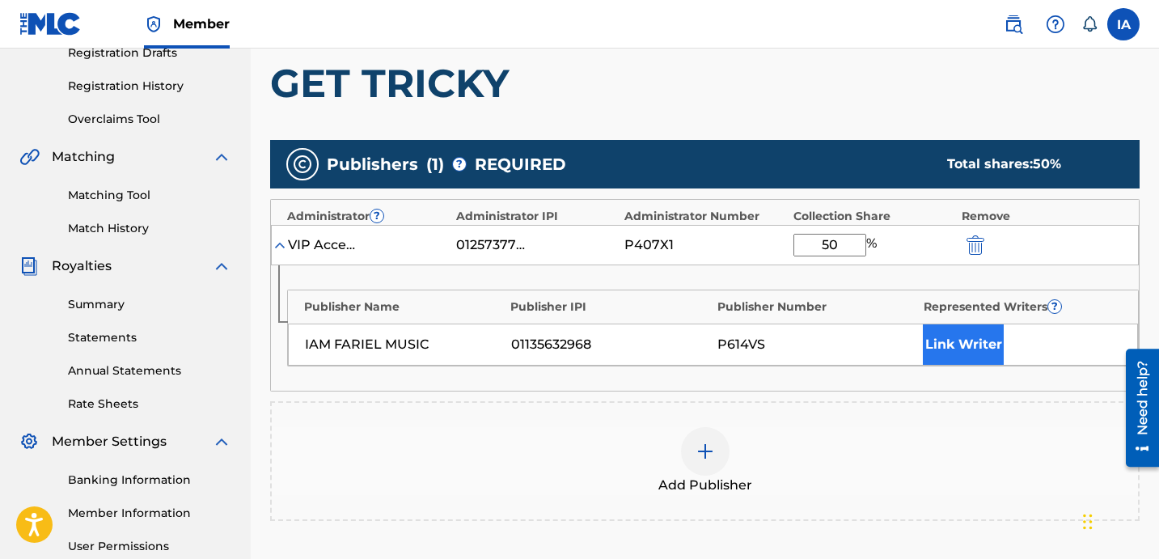
type input "50"
click at [978, 338] on button "Link Writer" at bounding box center [963, 344] width 81 height 40
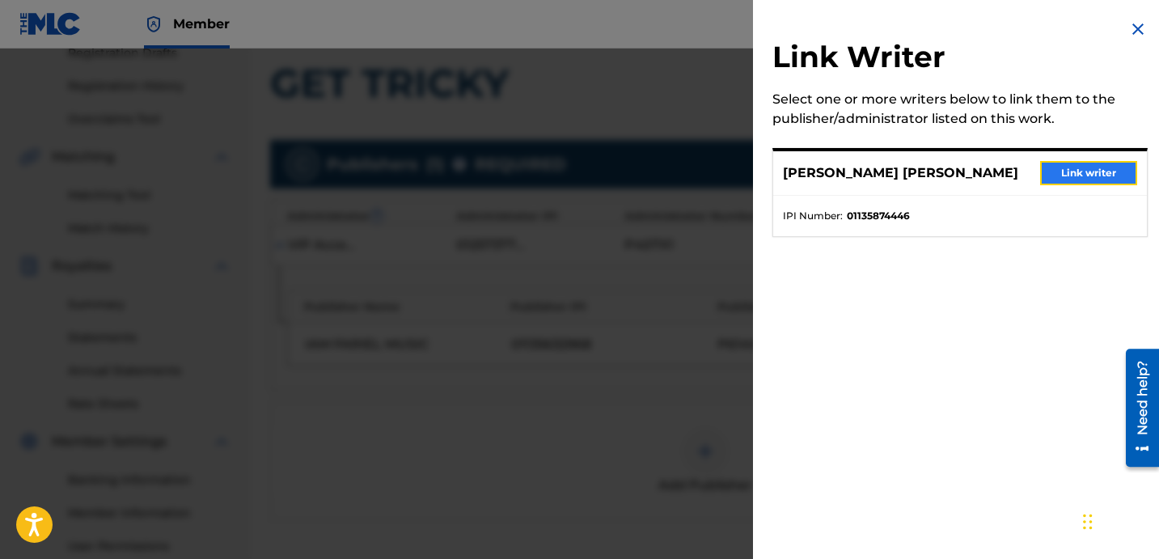
click at [1050, 177] on button "Link writer" at bounding box center [1088, 173] width 97 height 24
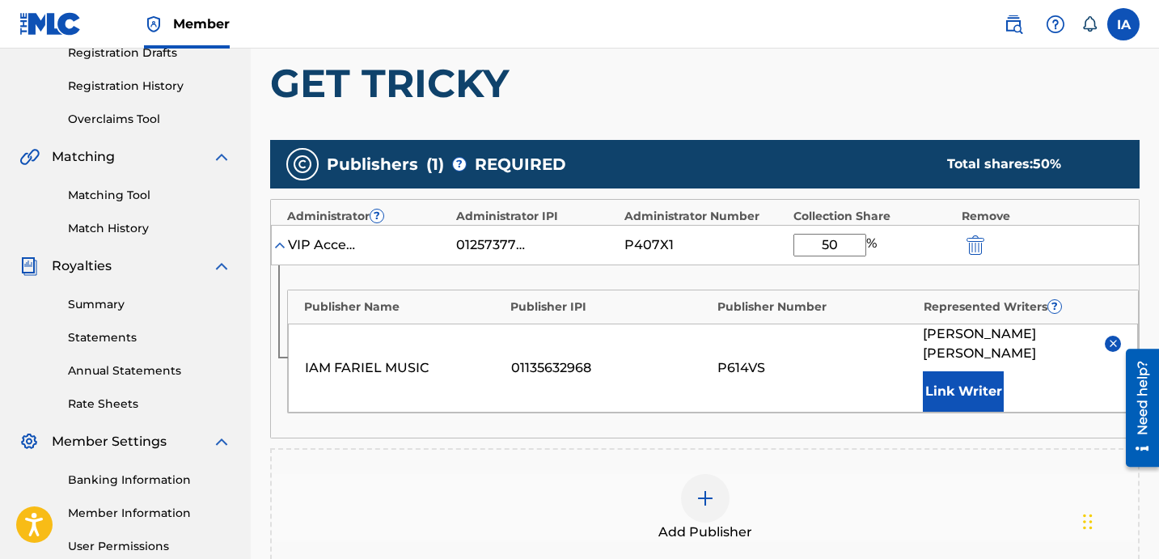
click at [903, 112] on div "Add Publishers & Shares Enter your publisher(s)/administrator(s). GET TRICKY Pu…" at bounding box center [705, 345] width 870 height 698
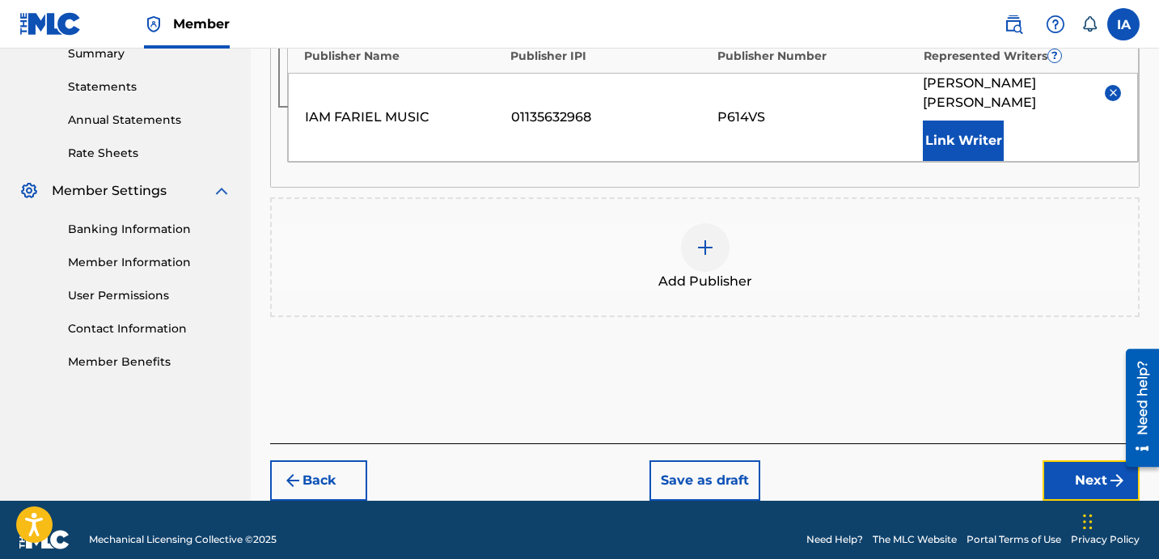
click at [1061, 460] on button "Next" at bounding box center [1091, 480] width 97 height 40
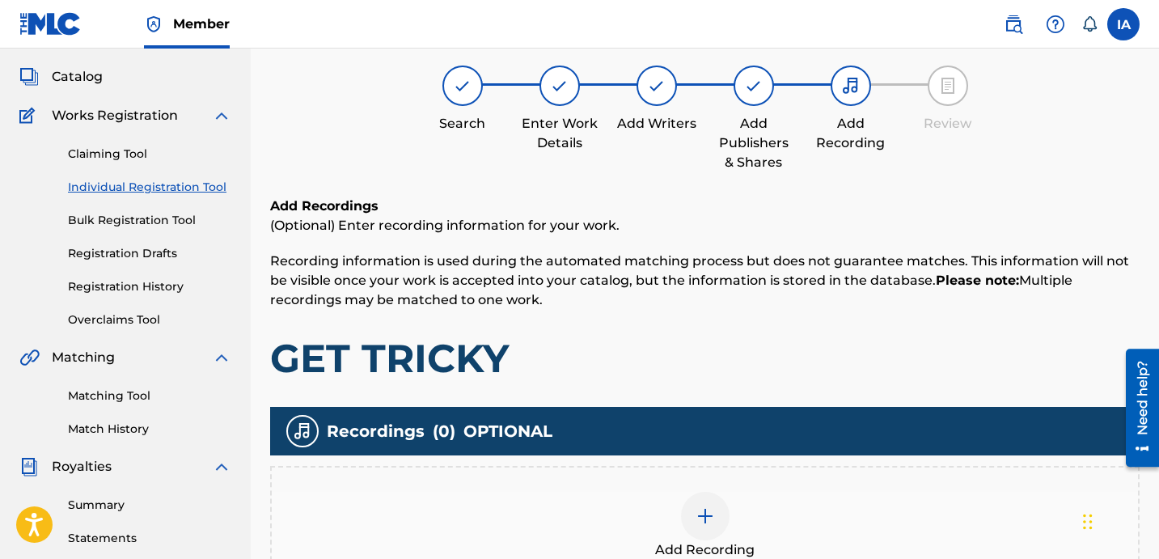
scroll to position [73, 0]
